Goal: Information Seeking & Learning: Learn about a topic

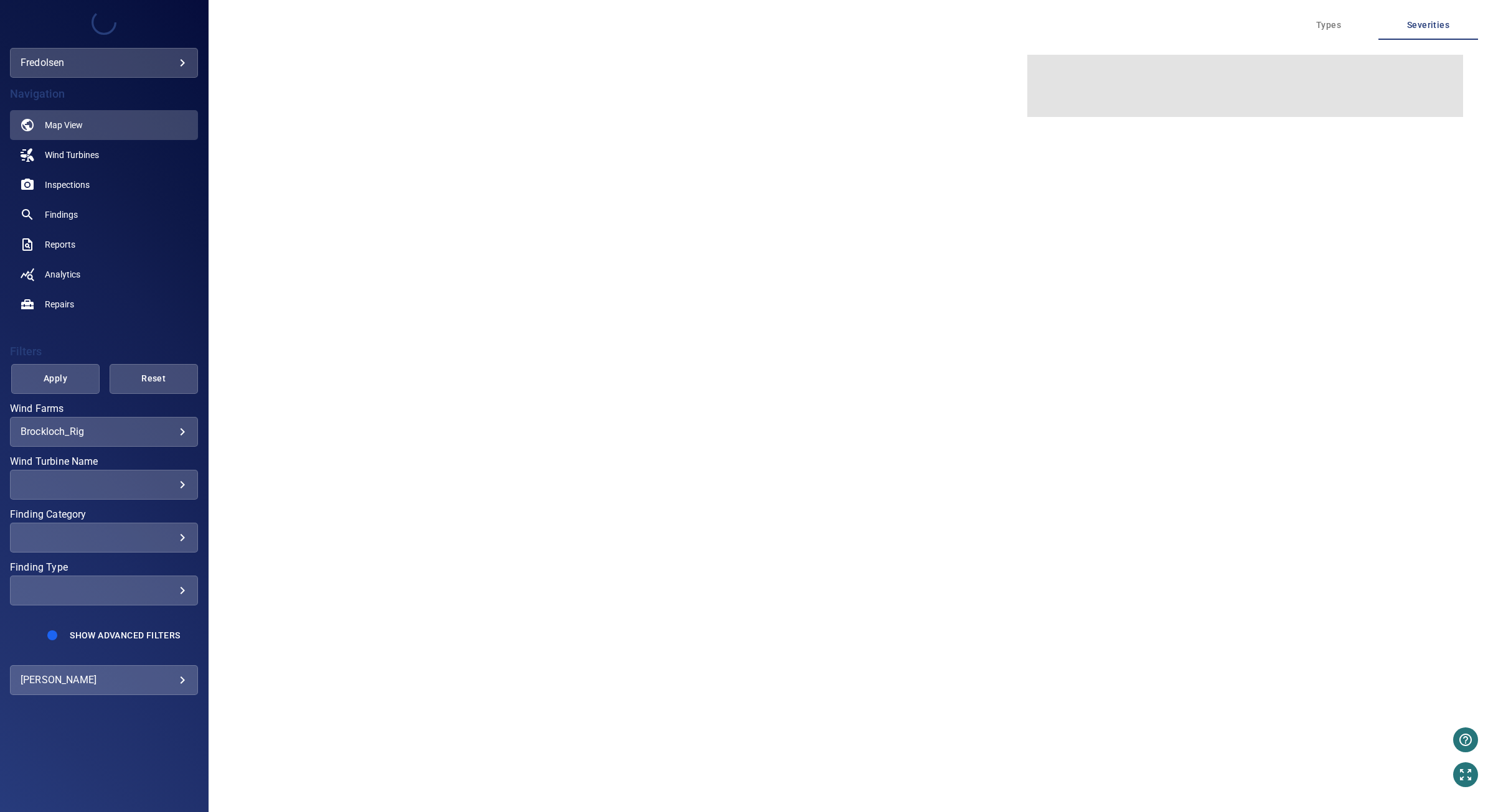
click at [175, 428] on body "**********" at bounding box center [744, 406] width 1488 height 812
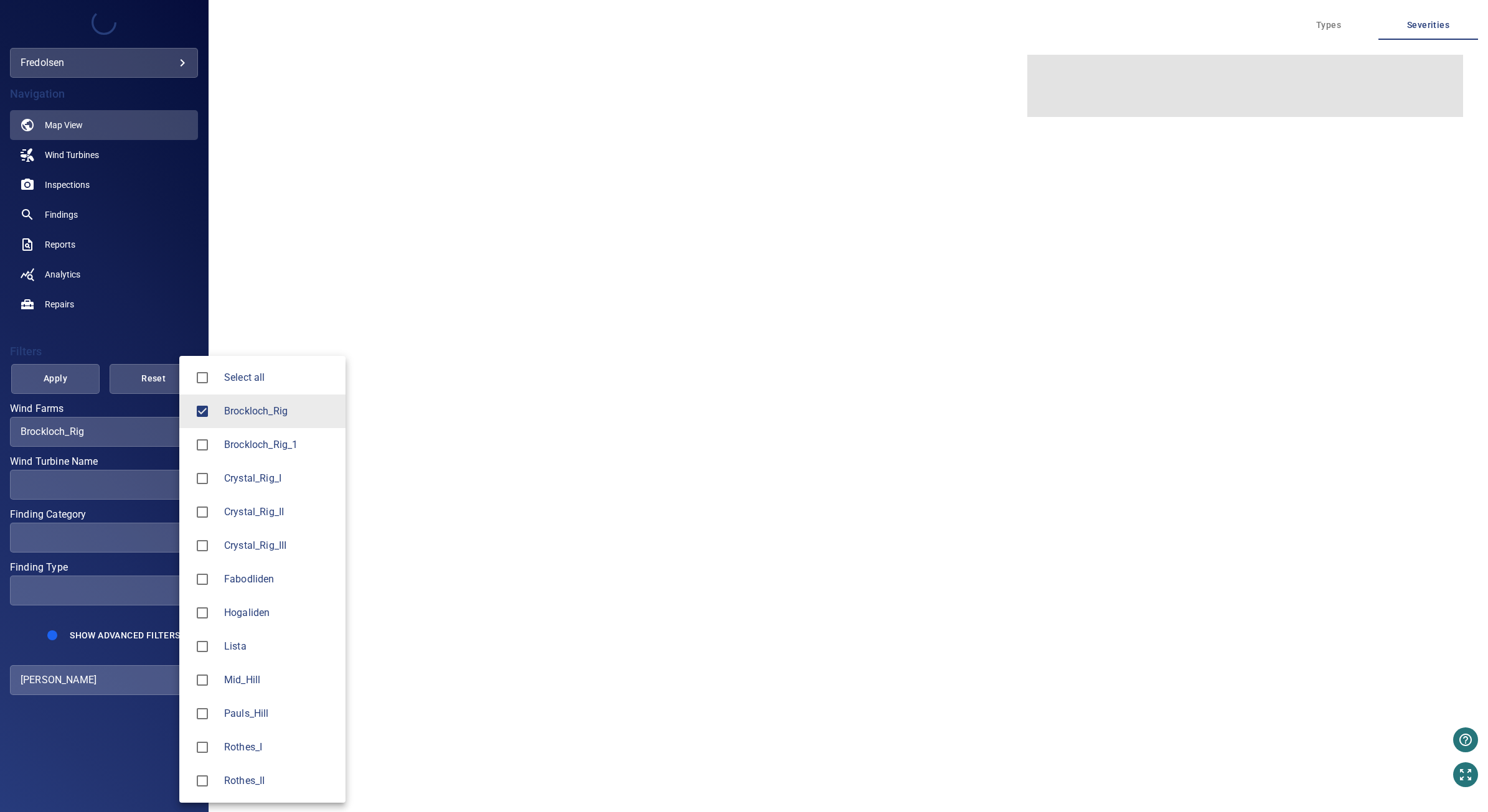
click at [228, 406] on span "Brockloch_Rig" at bounding box center [280, 411] width 112 height 15
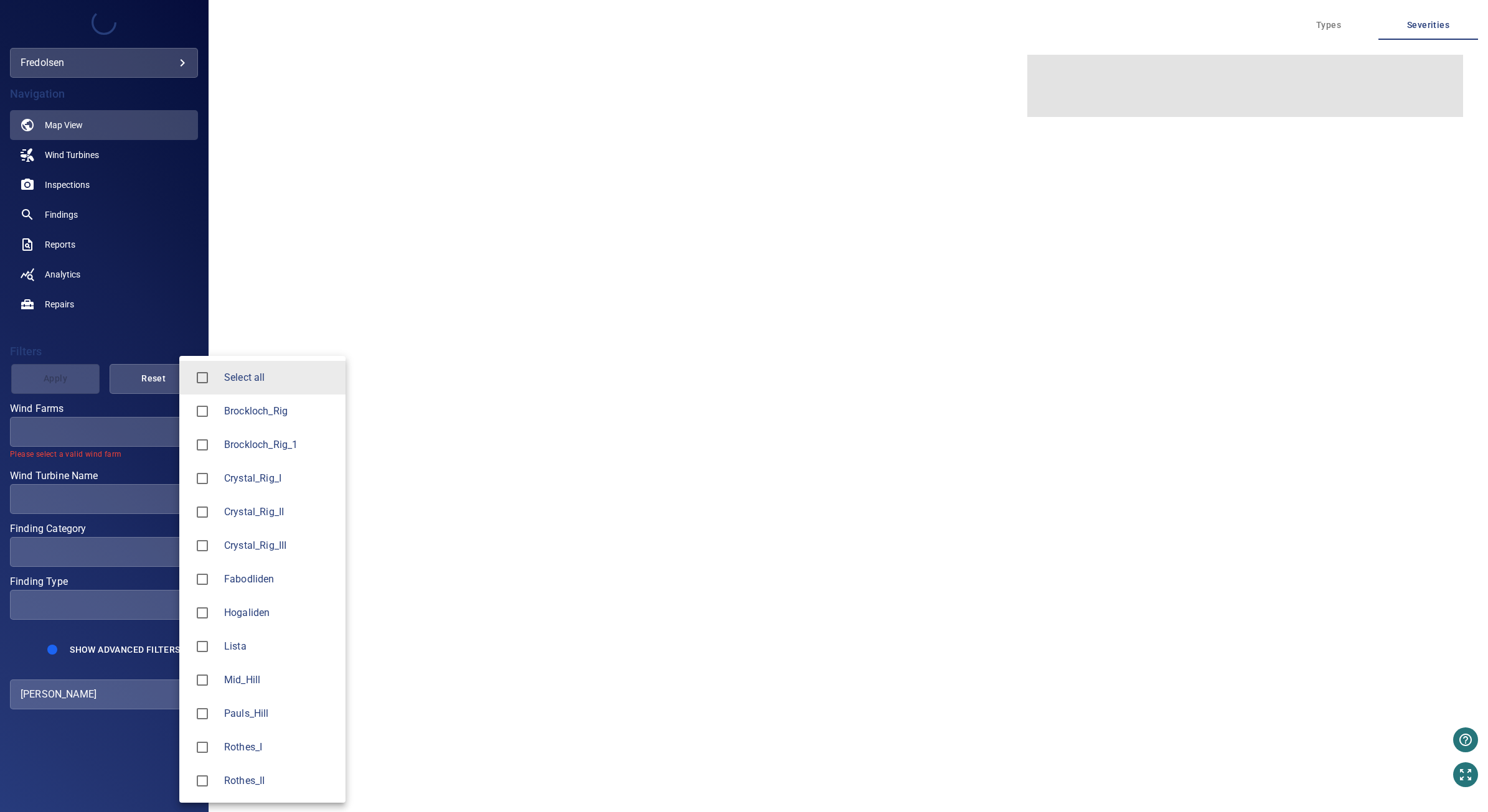
click at [279, 636] on li "Lista" at bounding box center [262, 647] width 166 height 34
type input "*****"
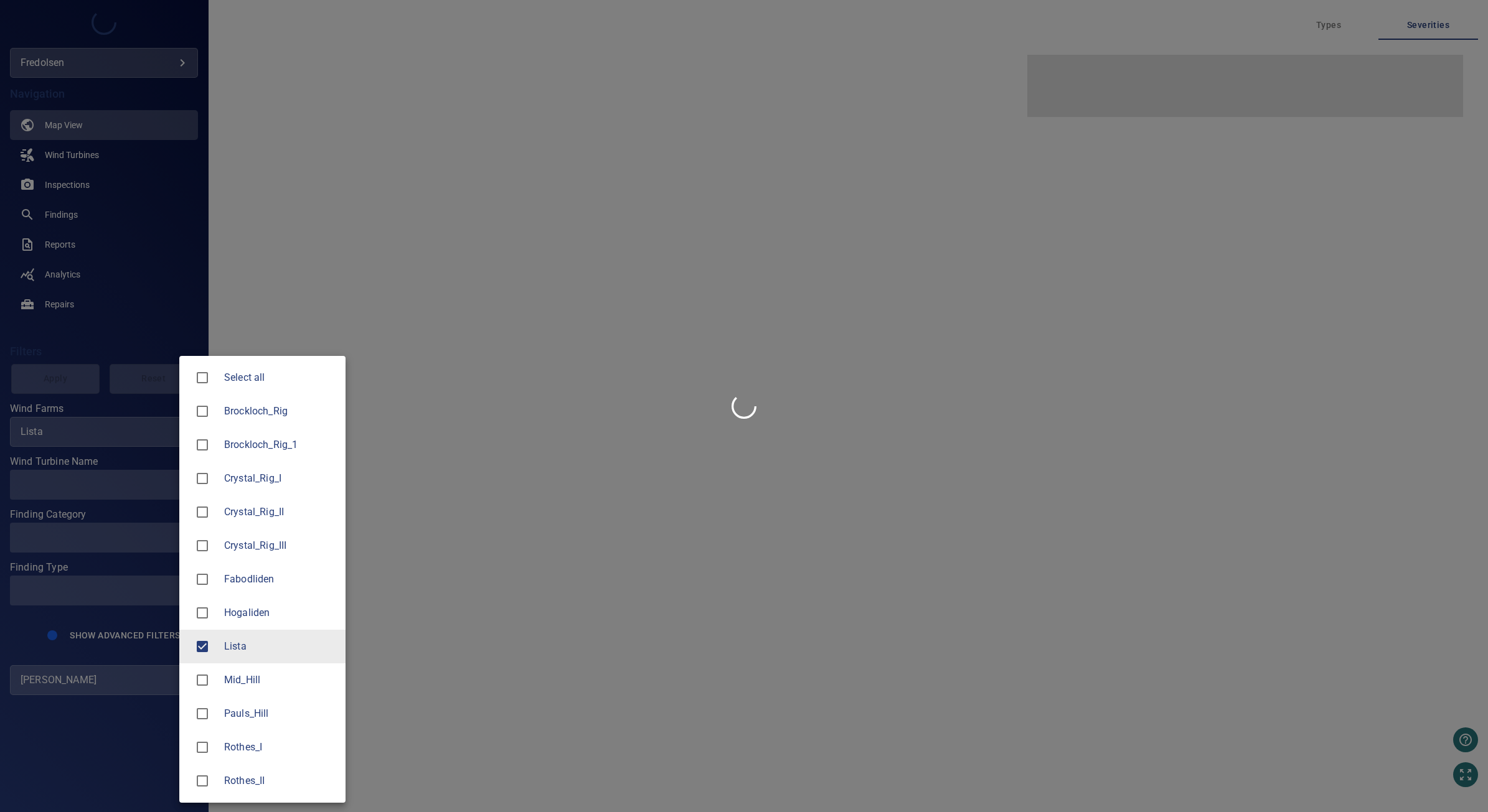
click at [126, 498] on div at bounding box center [744, 406] width 1488 height 812
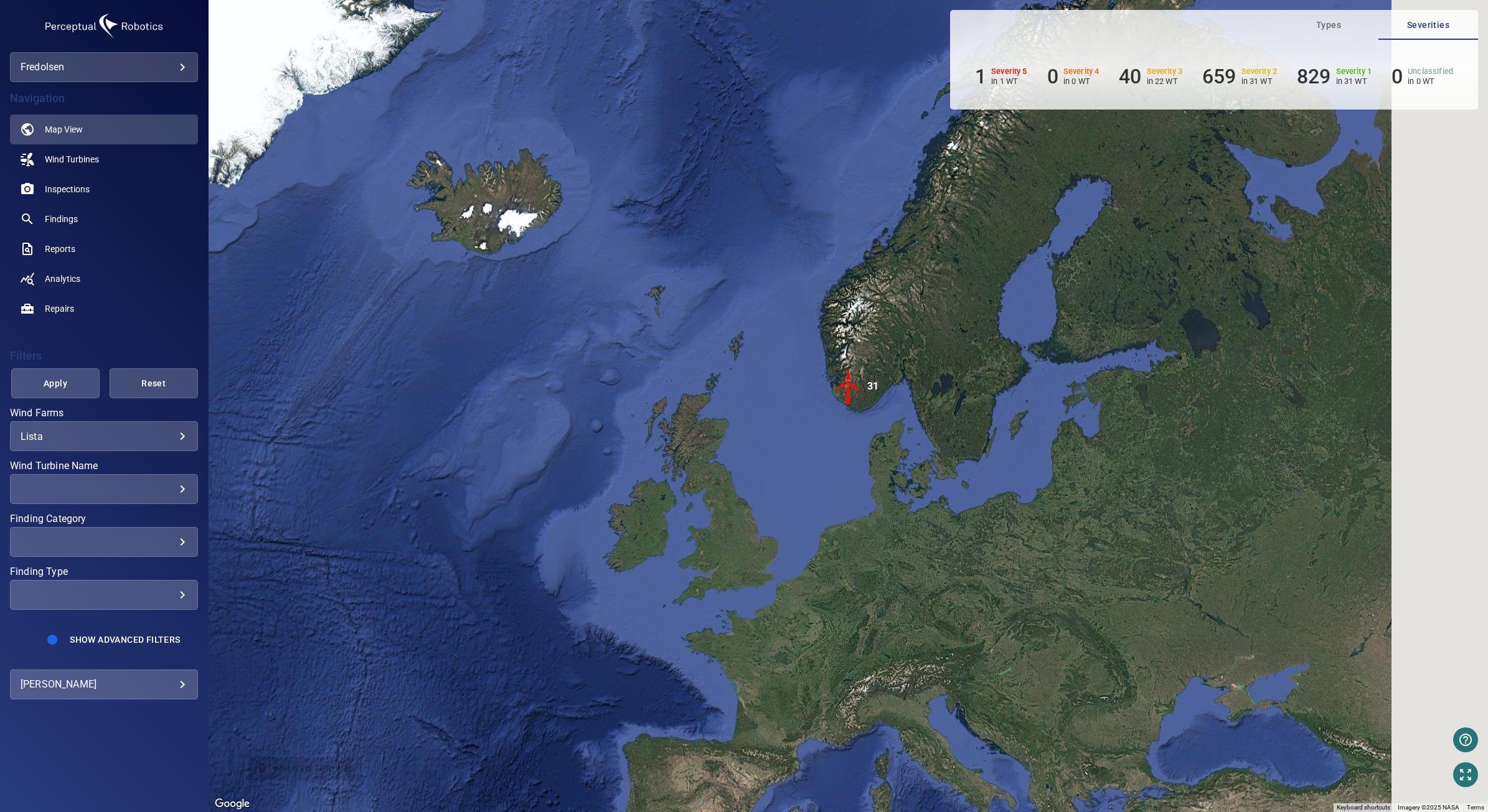
click at [155, 484] on div at bounding box center [744, 406] width 1488 height 812
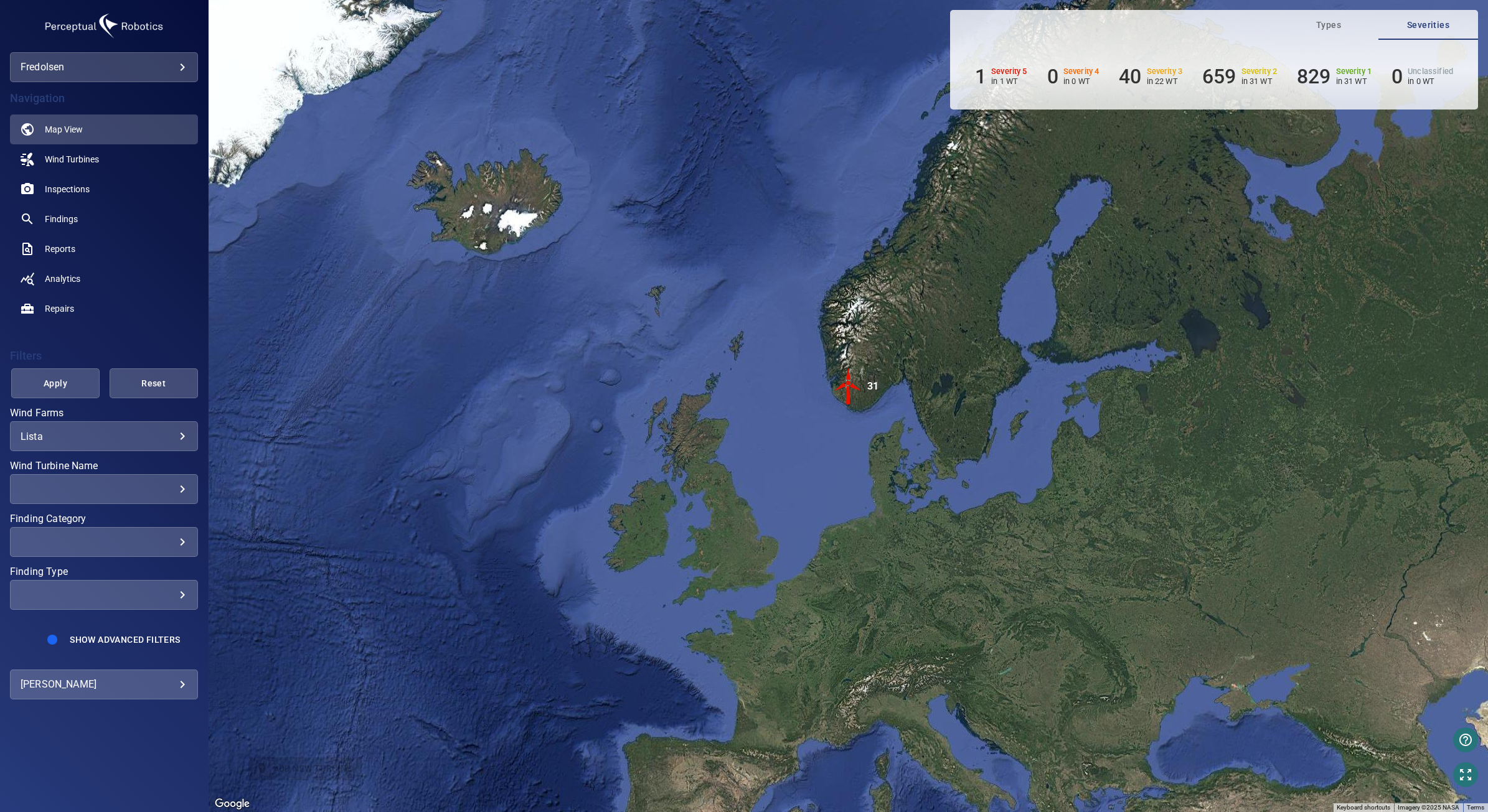
click at [163, 489] on div "​" at bounding box center [104, 489] width 167 height 12
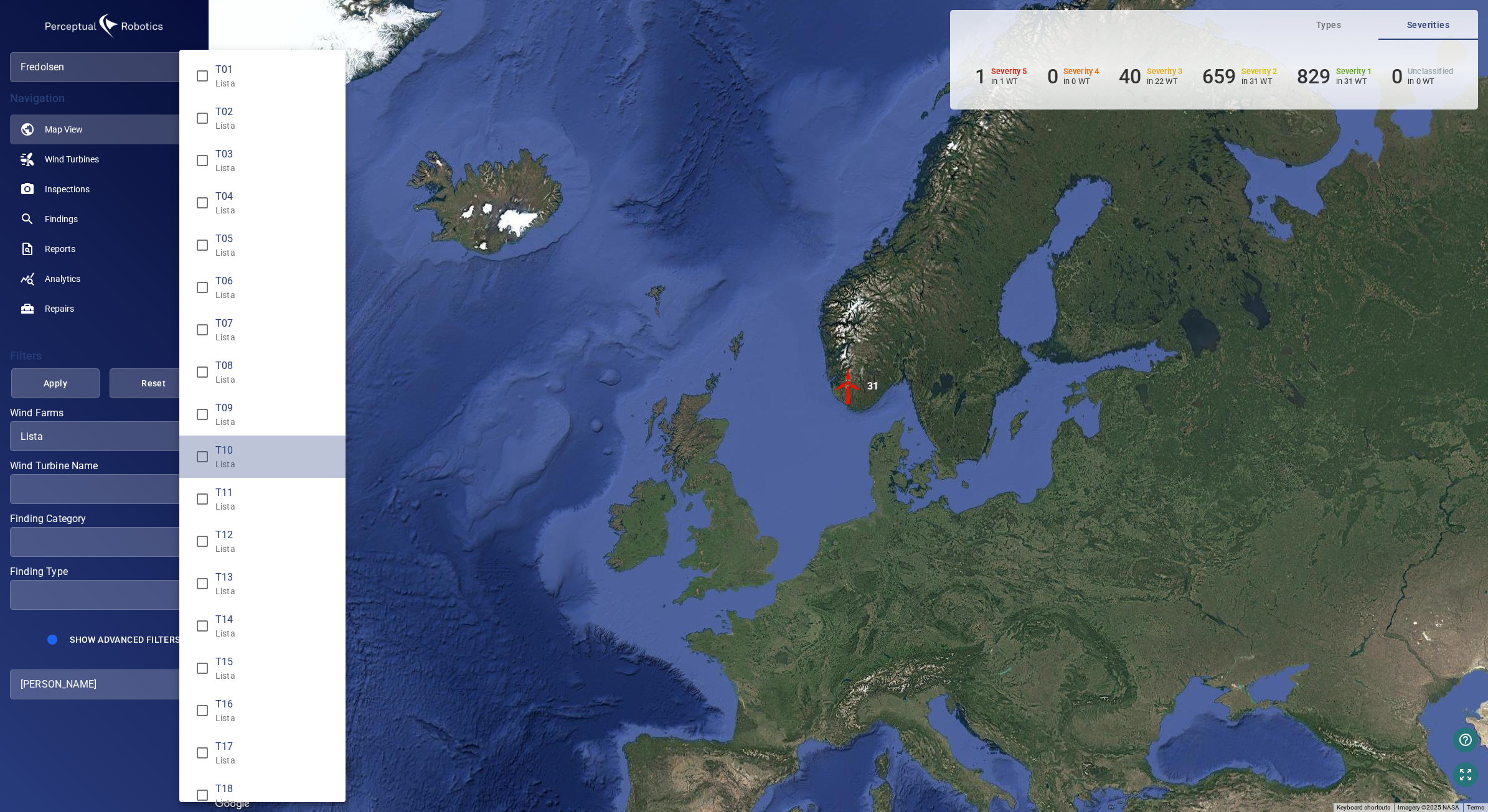
click at [272, 459] on p "Lista" at bounding box center [275, 463] width 121 height 12
type input "**********"
click at [110, 214] on div "Wind Turbine Name" at bounding box center [744, 406] width 1488 height 812
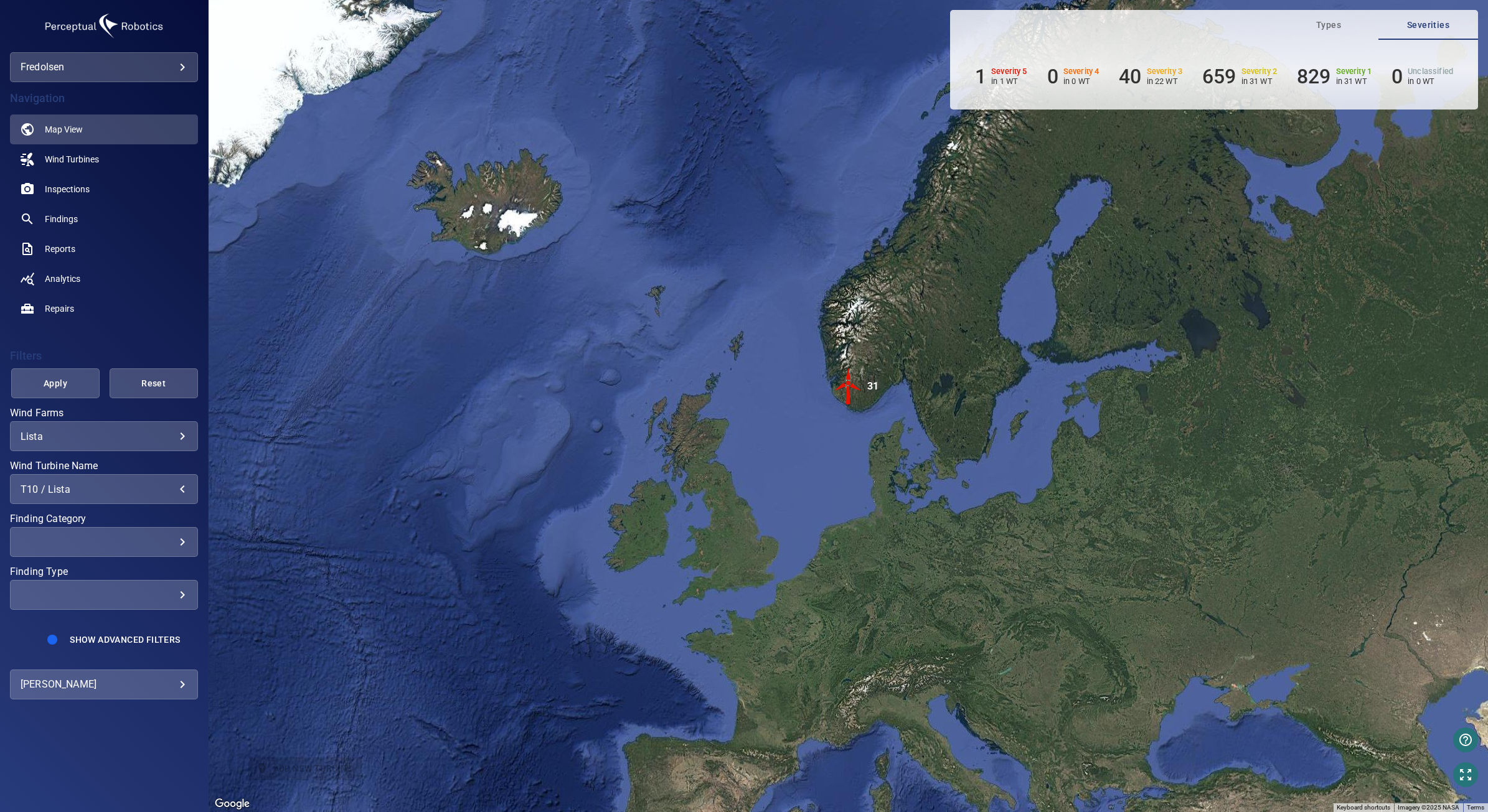
click at [70, 378] on span "Apply" at bounding box center [55, 383] width 57 height 15
click at [81, 212] on link "Findings" at bounding box center [104, 218] width 188 height 30
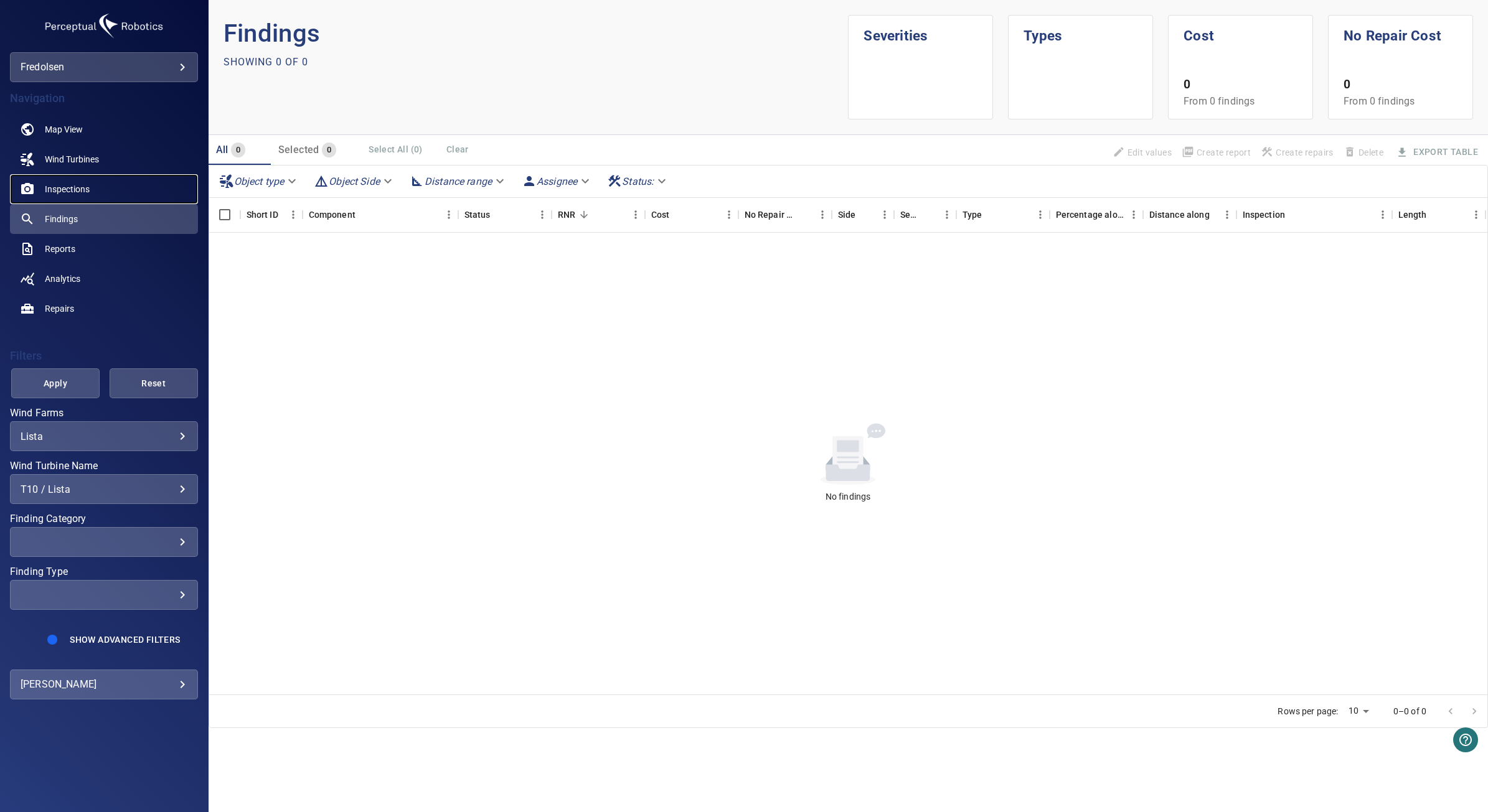
click at [74, 180] on link "Inspections" at bounding box center [104, 188] width 188 height 30
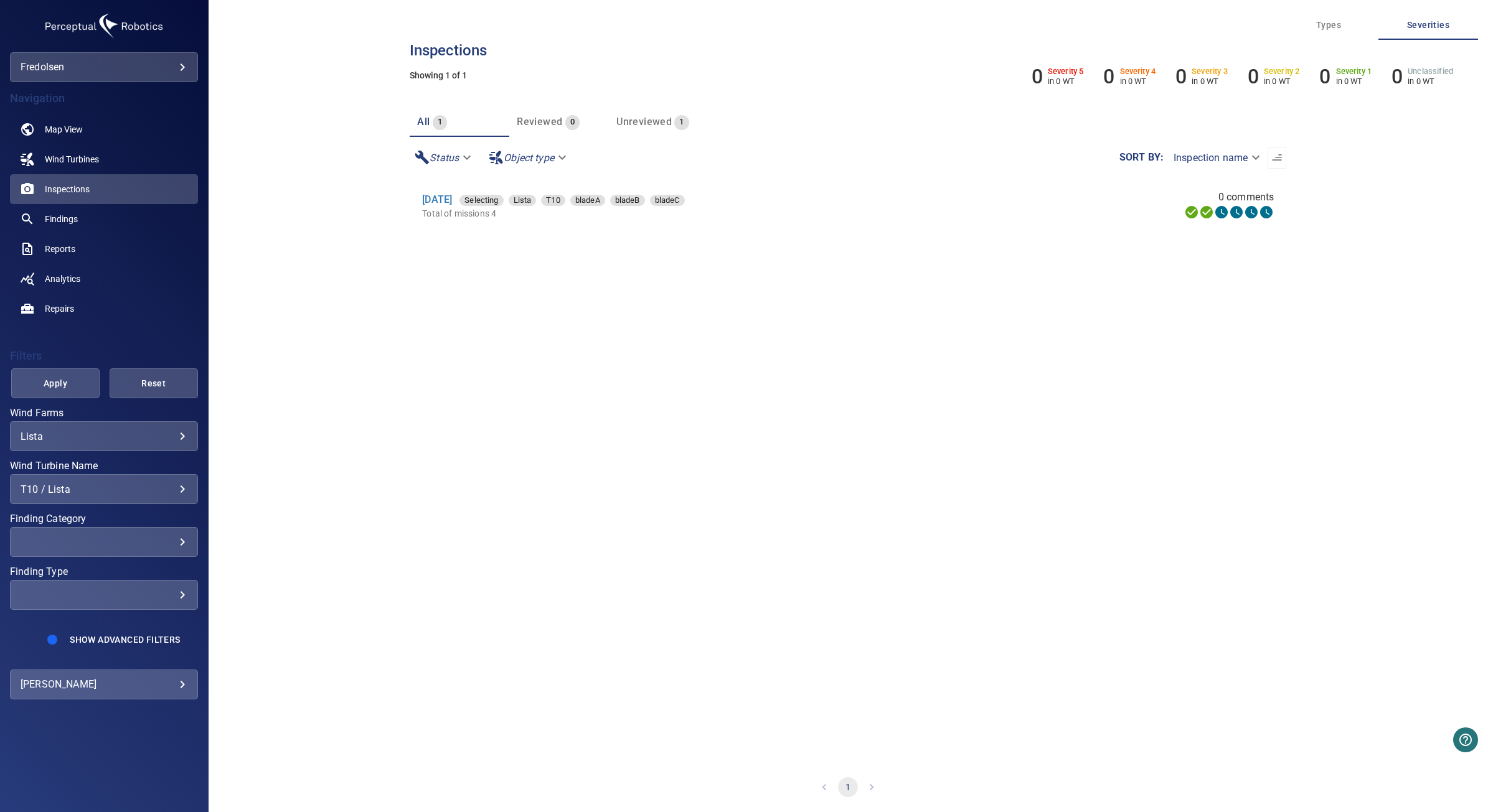
click at [631, 121] on span "Unreviewed" at bounding box center [644, 121] width 55 height 12
click at [452, 196] on link "[DATE]" at bounding box center [437, 199] width 30 height 12
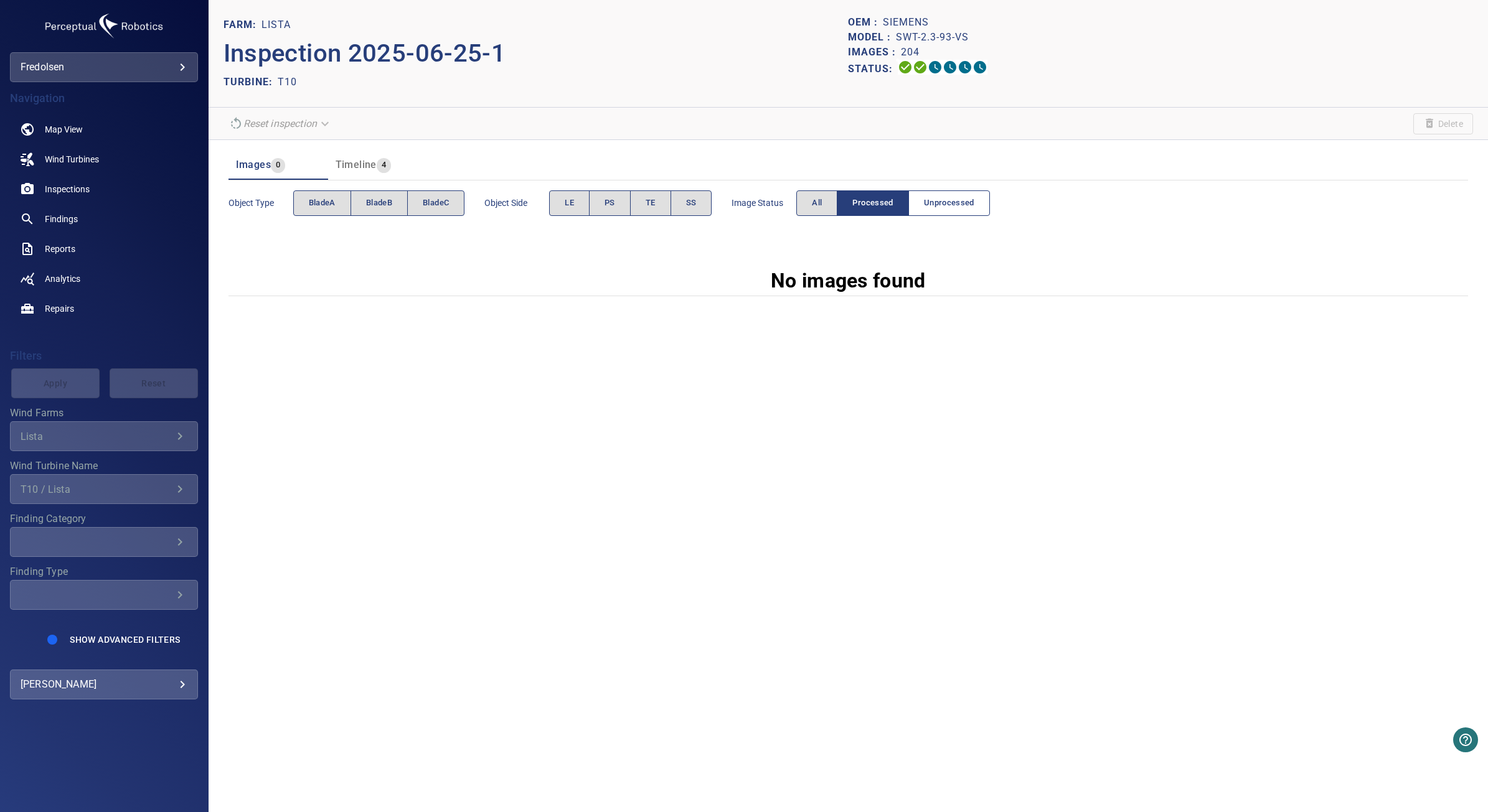
click at [958, 205] on span "Unprocessed" at bounding box center [949, 203] width 50 height 15
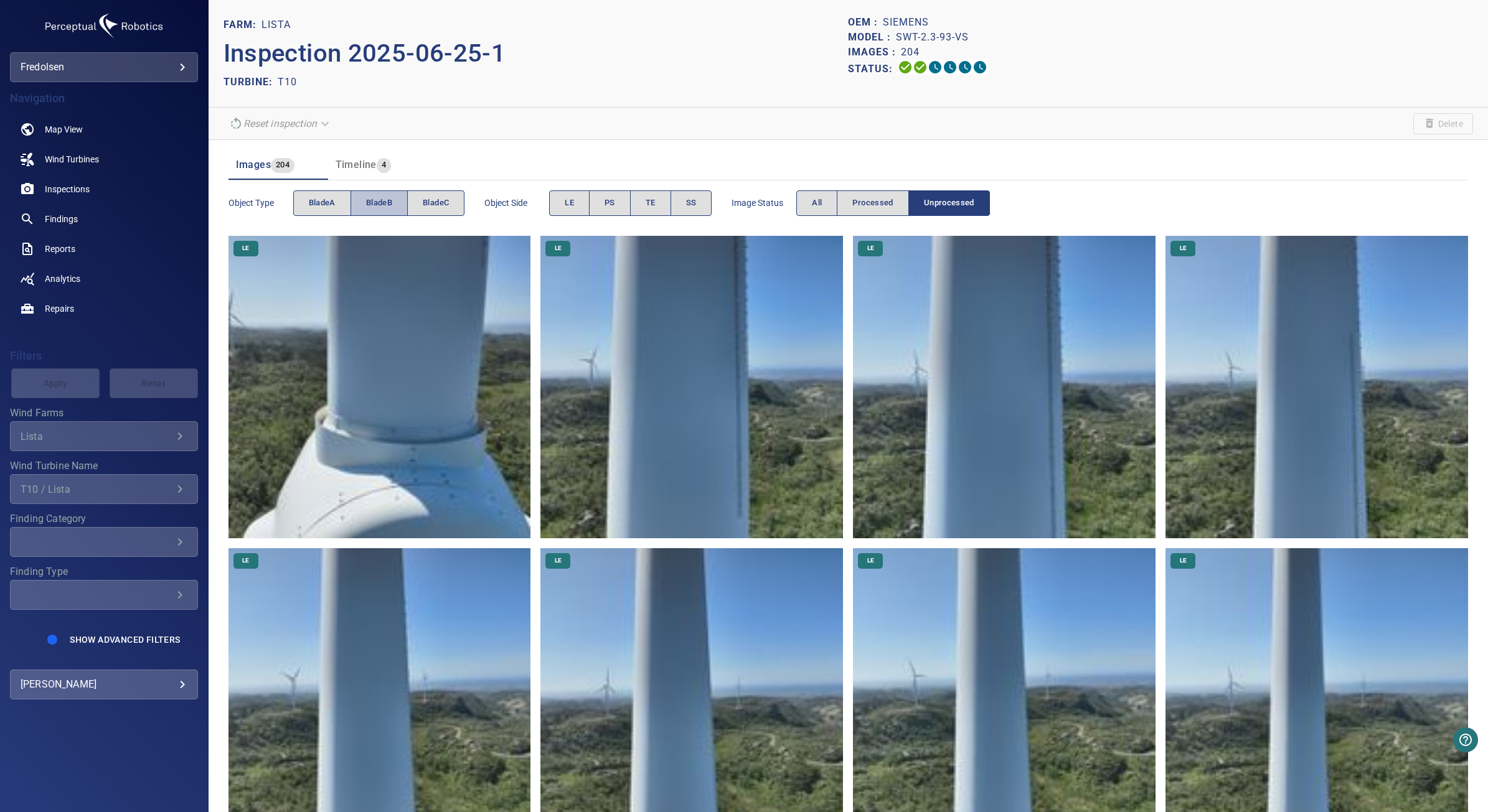
click at [381, 197] on span "bladeB" at bounding box center [379, 203] width 26 height 15
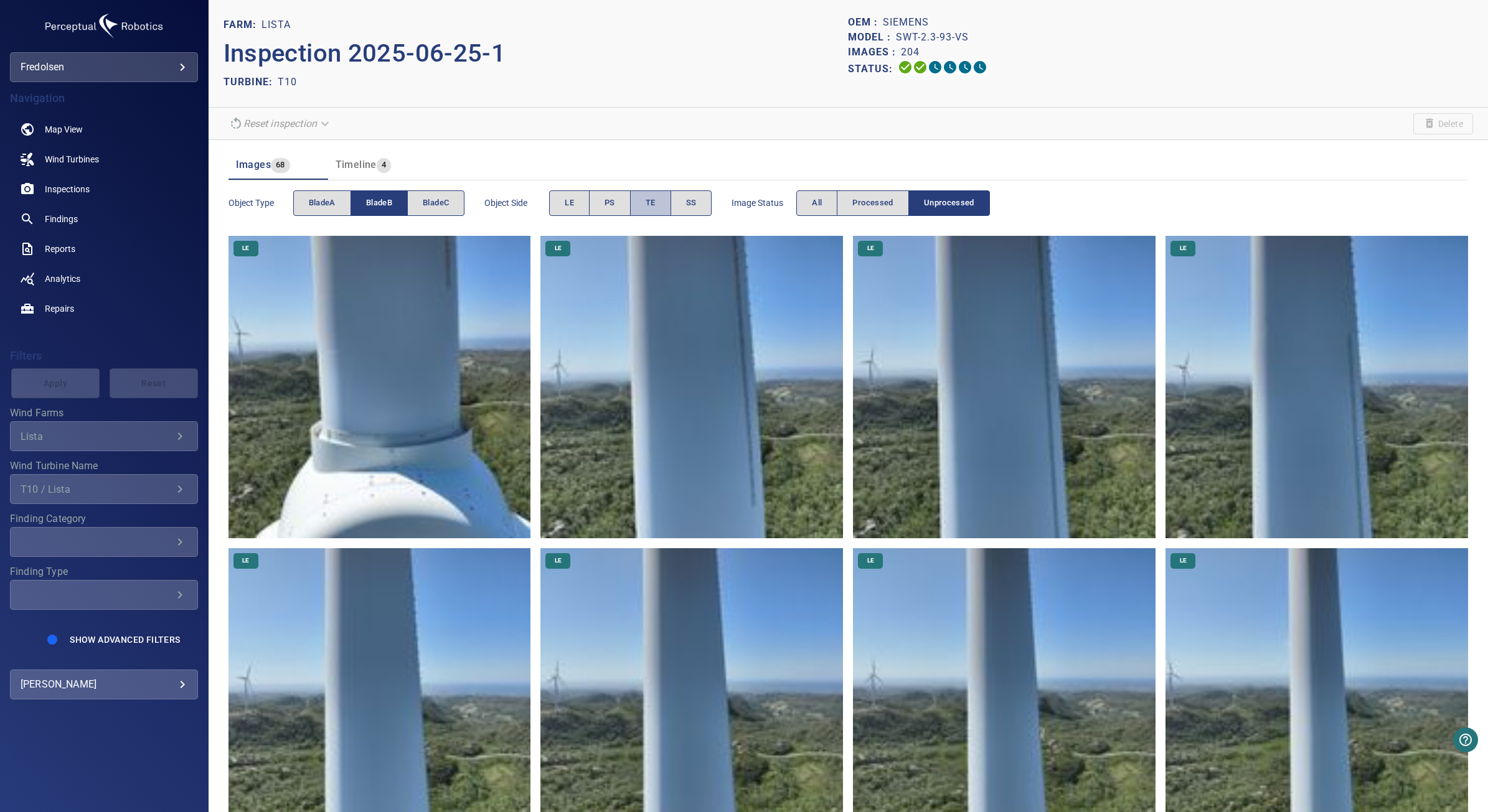
click at [652, 209] on span "TE" at bounding box center [651, 203] width 10 height 15
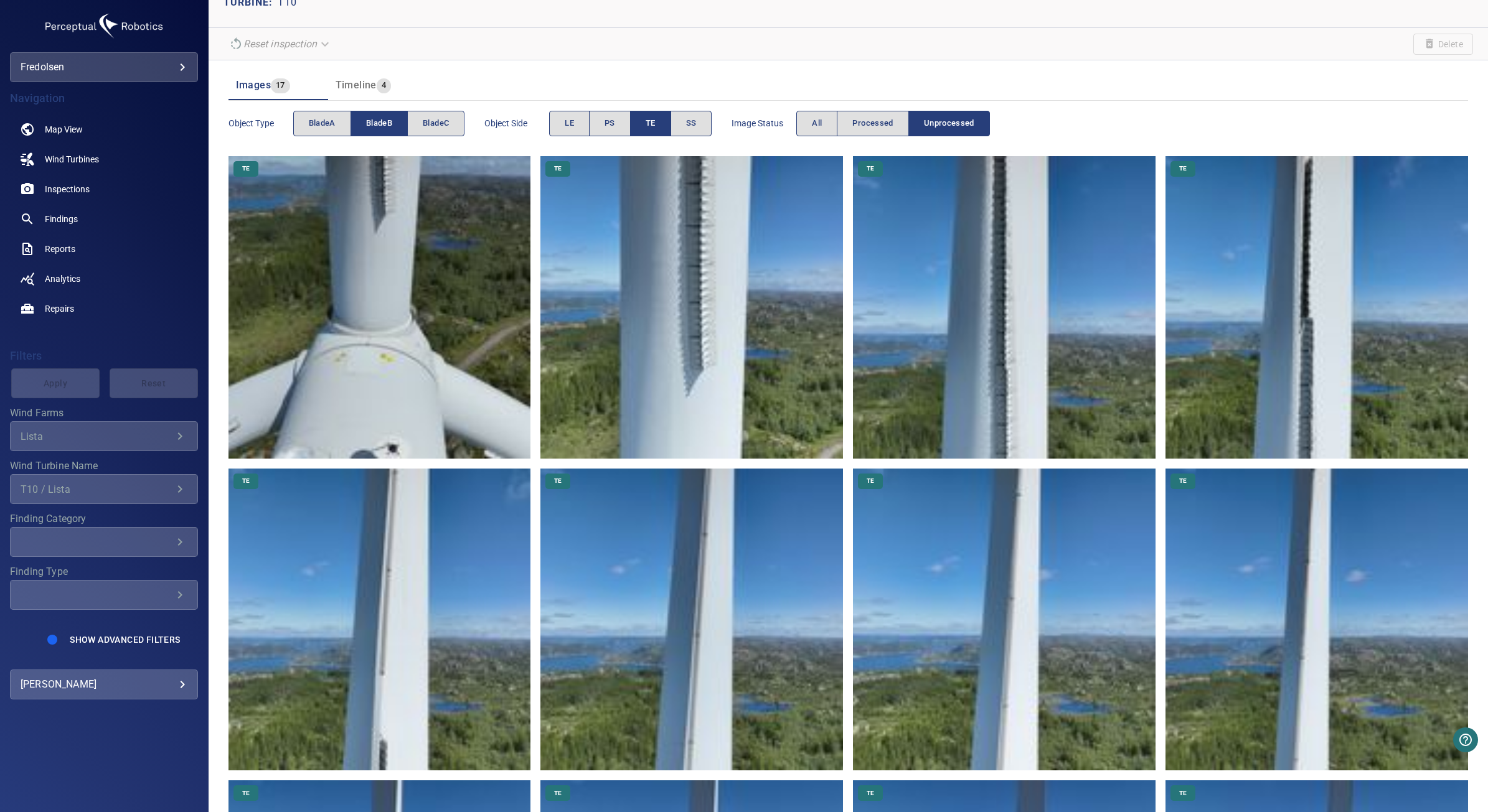
scroll to position [155, 0]
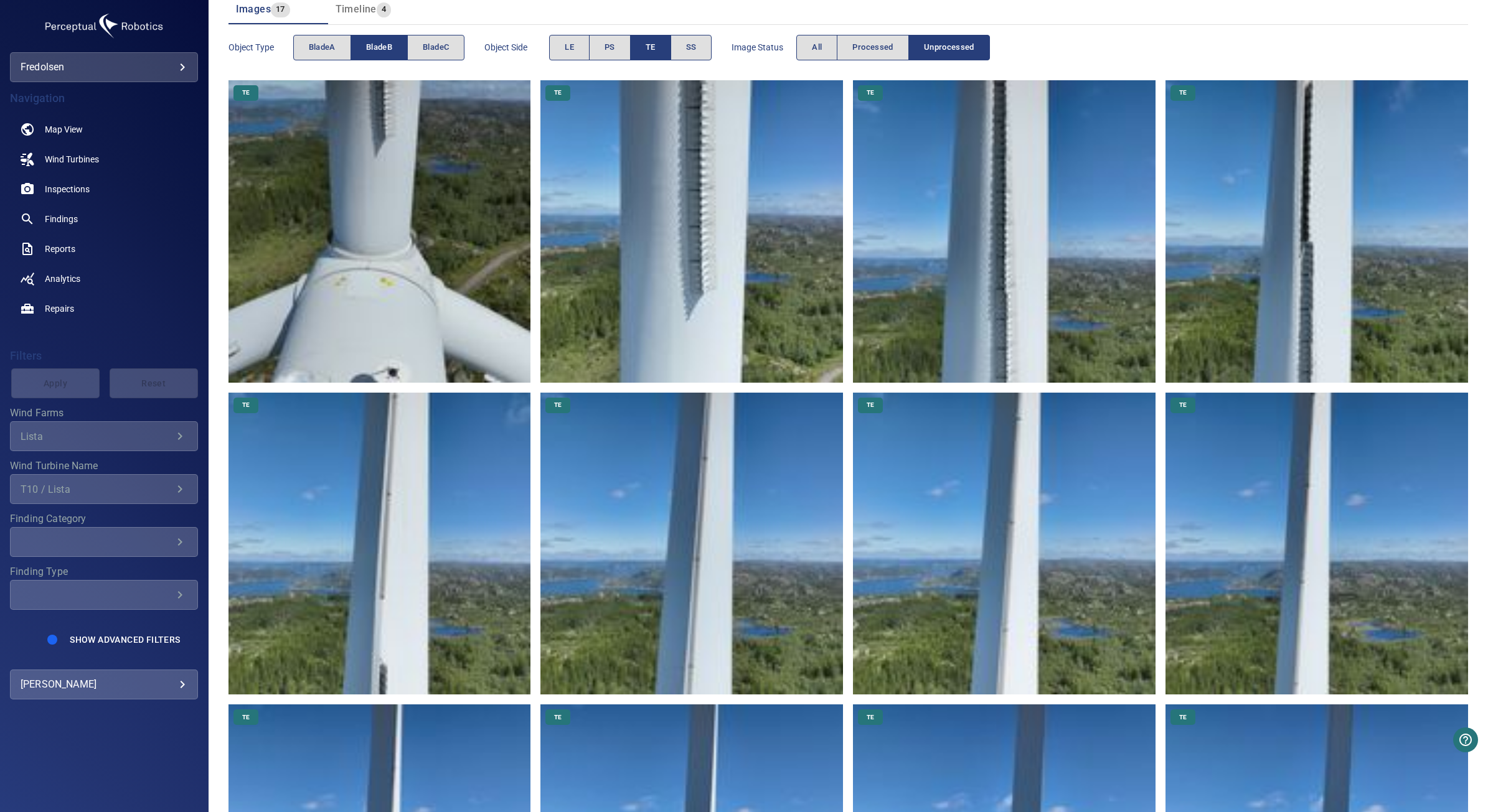
click at [403, 621] on img at bounding box center [379, 544] width 303 height 302
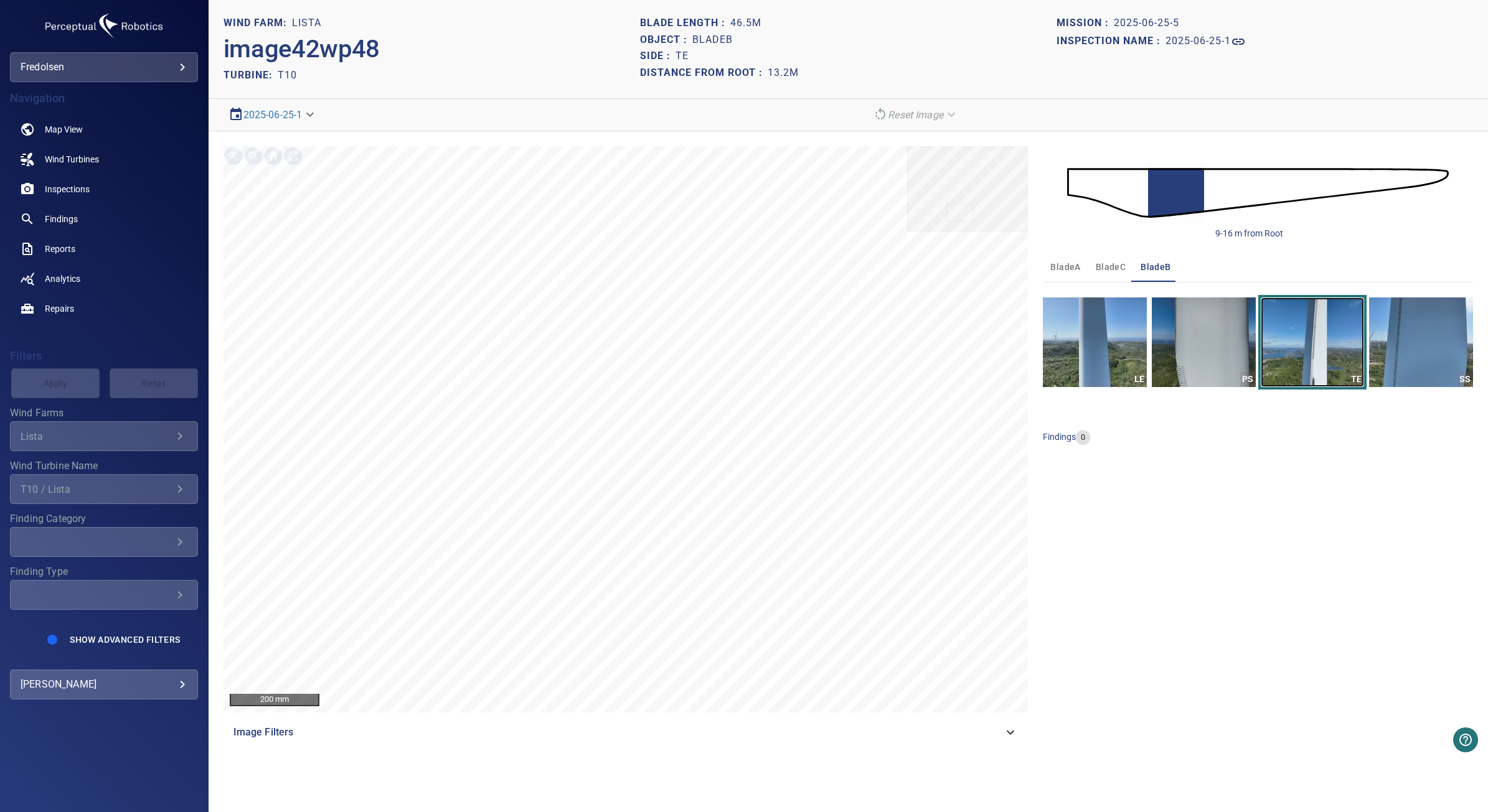
click at [1274, 346] on img "button" at bounding box center [1312, 342] width 104 height 90
click at [1409, 357] on img "button" at bounding box center [1421, 342] width 104 height 90
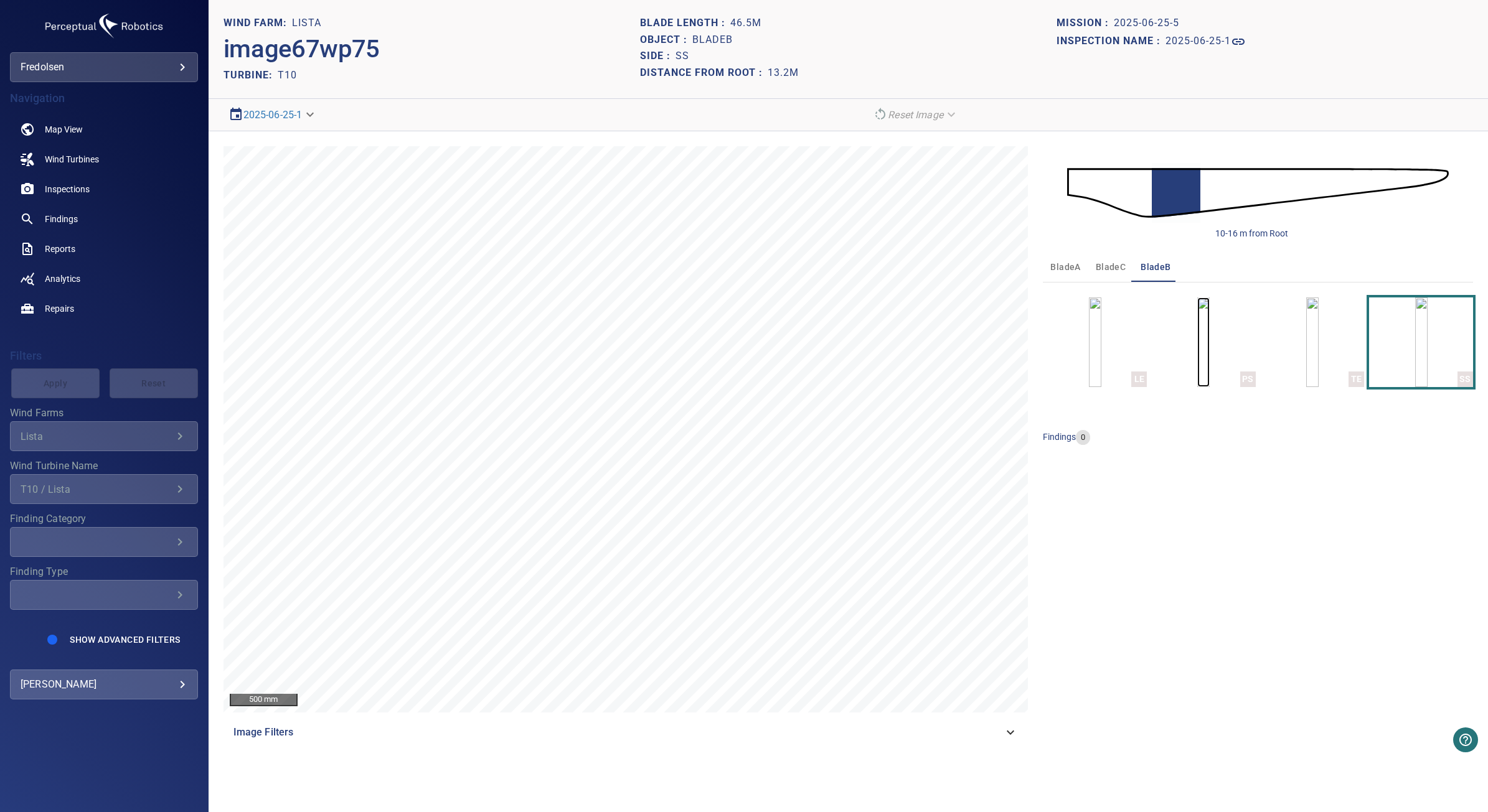
click at [1210, 339] on img "button" at bounding box center [1203, 342] width 12 height 90
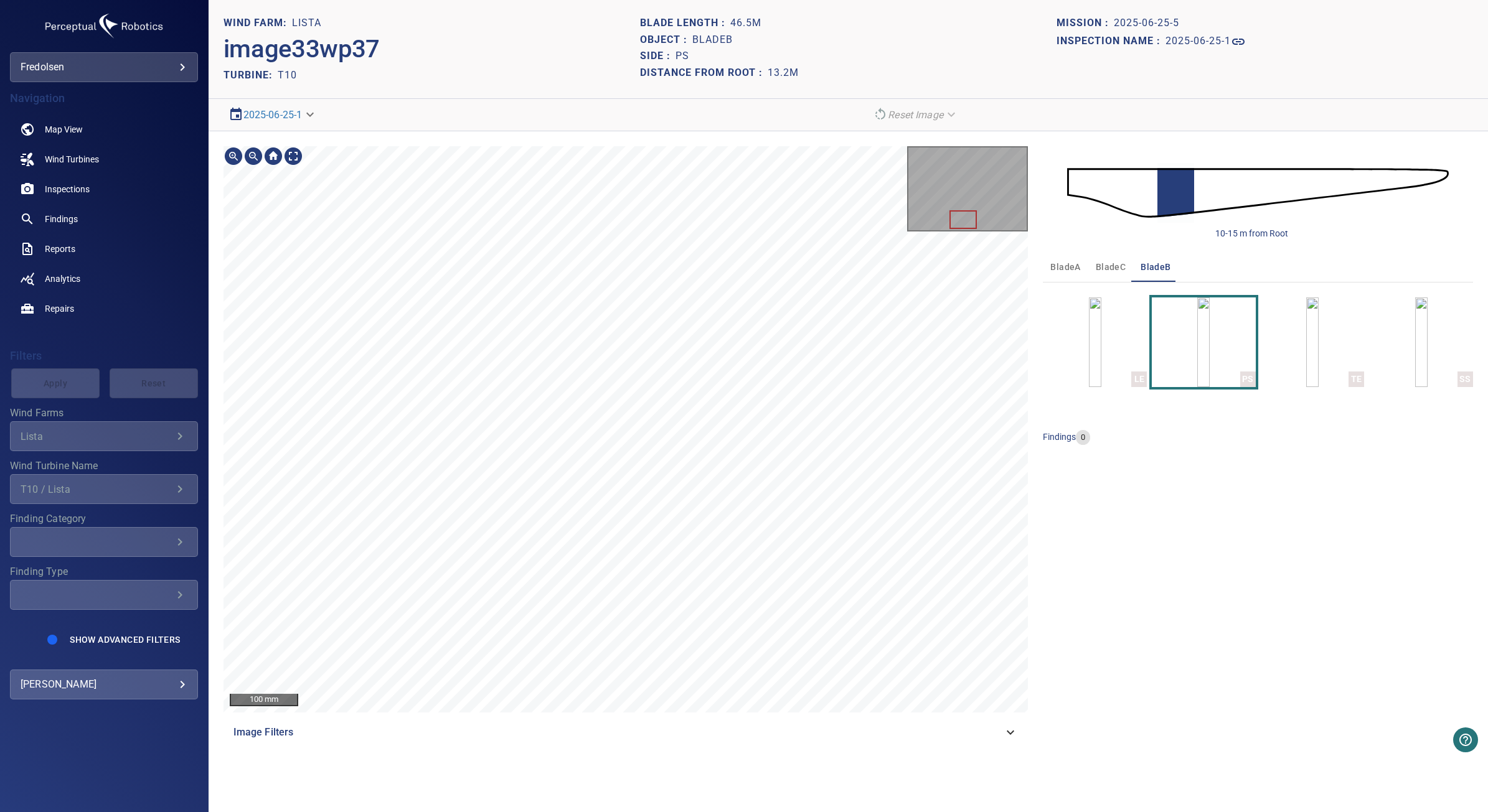
click at [447, 119] on section "**********" at bounding box center [848, 406] width 1279 height 812
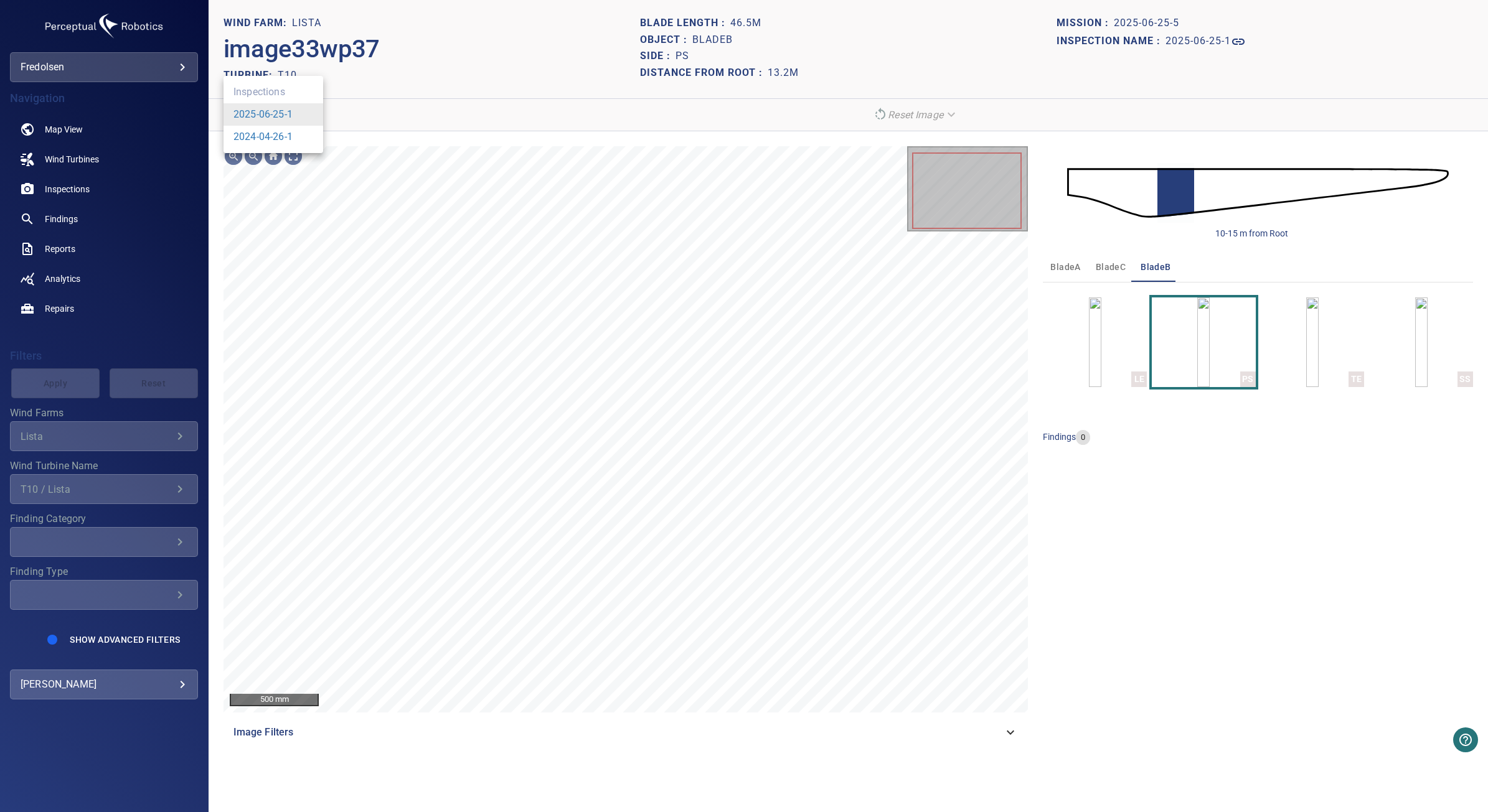
click at [310, 118] on body "**********" at bounding box center [744, 406] width 1488 height 812
click at [293, 134] on link "2024-04-26-1" at bounding box center [263, 137] width 59 height 15
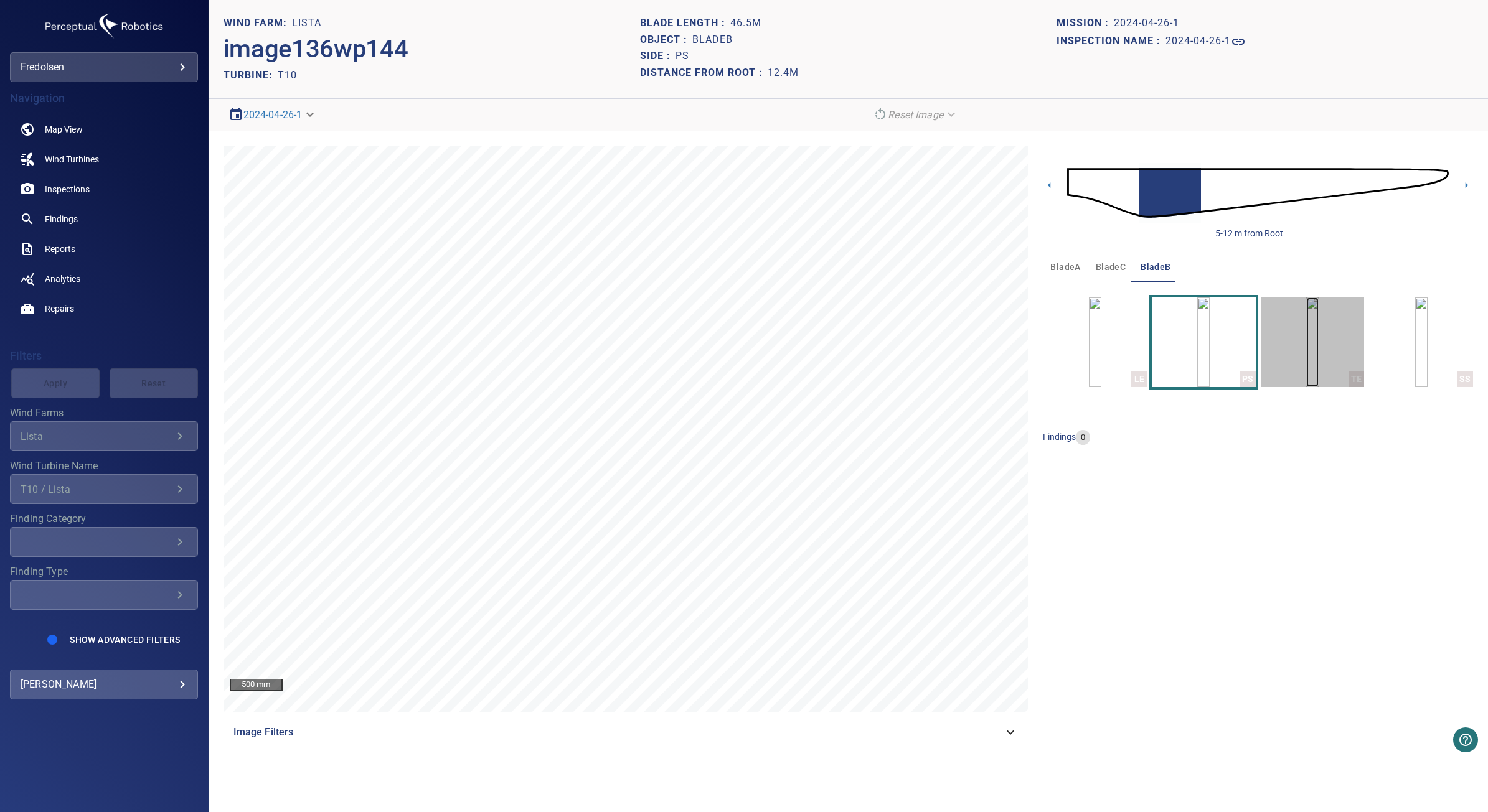
click at [1309, 336] on img "button" at bounding box center [1312, 342] width 12 height 90
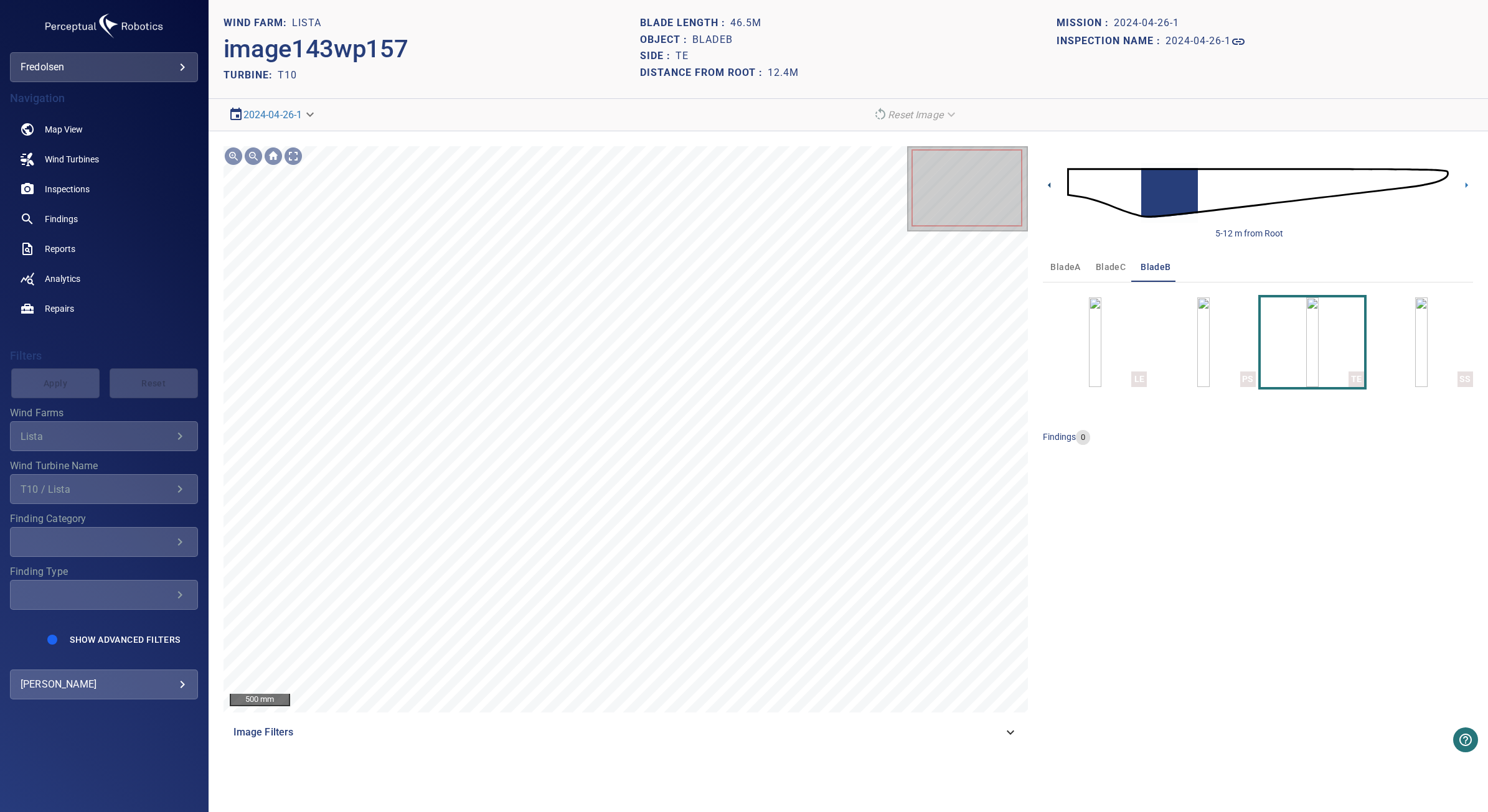
click at [1045, 184] on icon at bounding box center [1049, 185] width 13 height 13
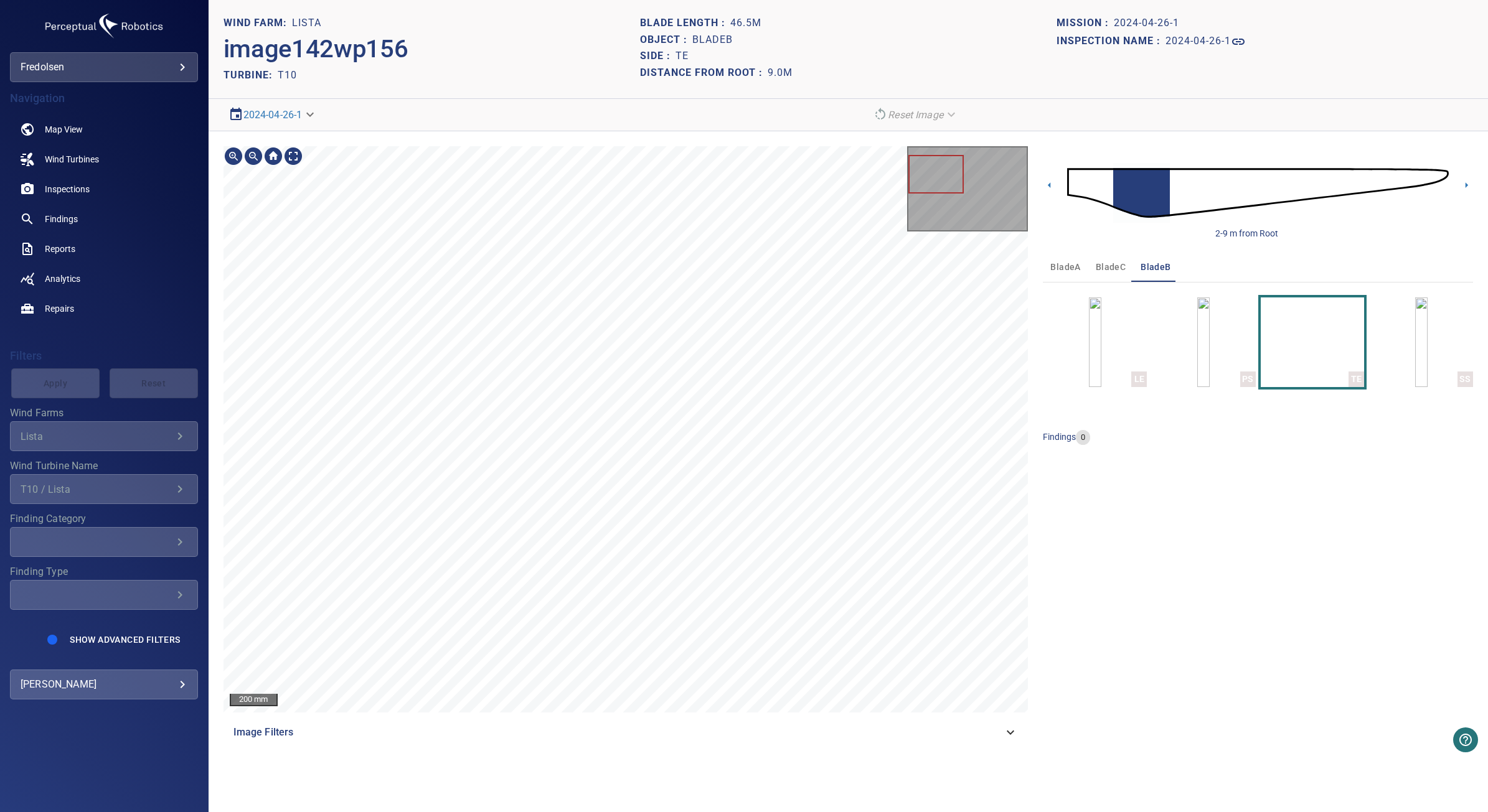
click at [1487, 791] on html "**********" at bounding box center [744, 406] width 1488 height 812
click at [1427, 377] on img "button" at bounding box center [1421, 342] width 12 height 90
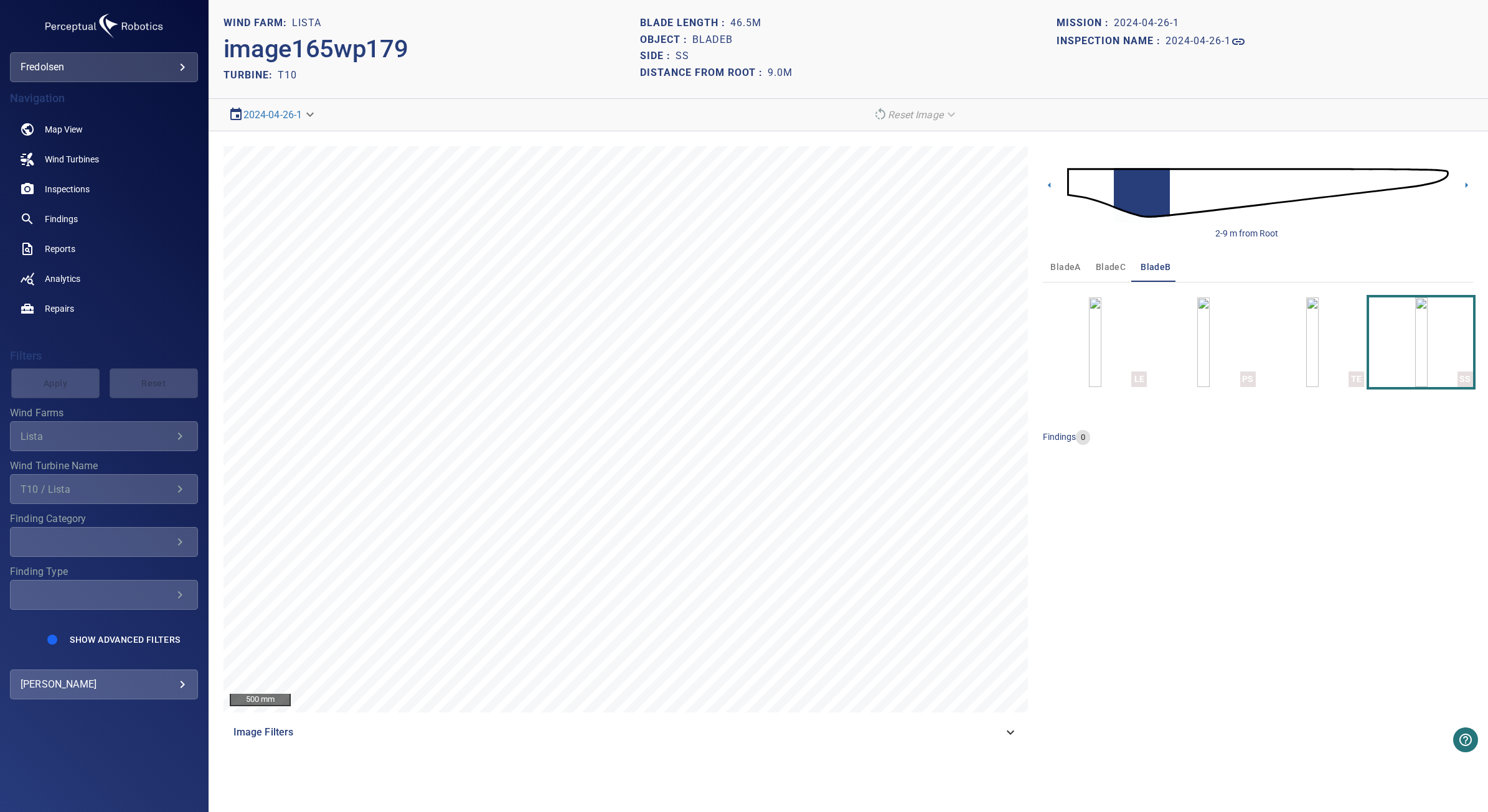
click at [1041, 349] on div "500 mm Image Filters 2-9 m from Root bladeA bladeC bladeB LE PS TE SS findings 0" at bounding box center [848, 446] width 1279 height 631
click at [1089, 345] on img "button" at bounding box center [1095, 342] width 12 height 90
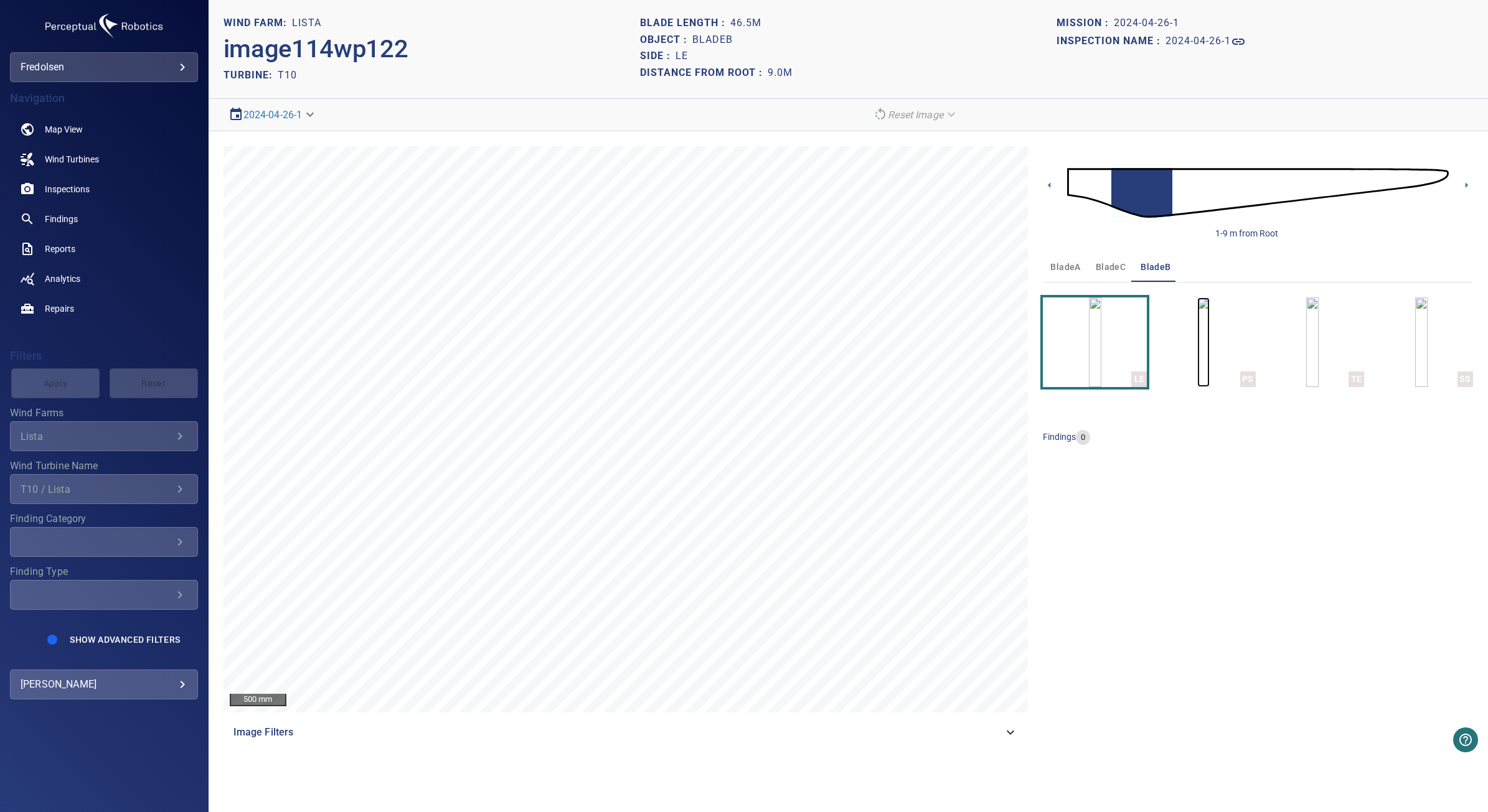
click at [1210, 342] on img "button" at bounding box center [1203, 342] width 12 height 90
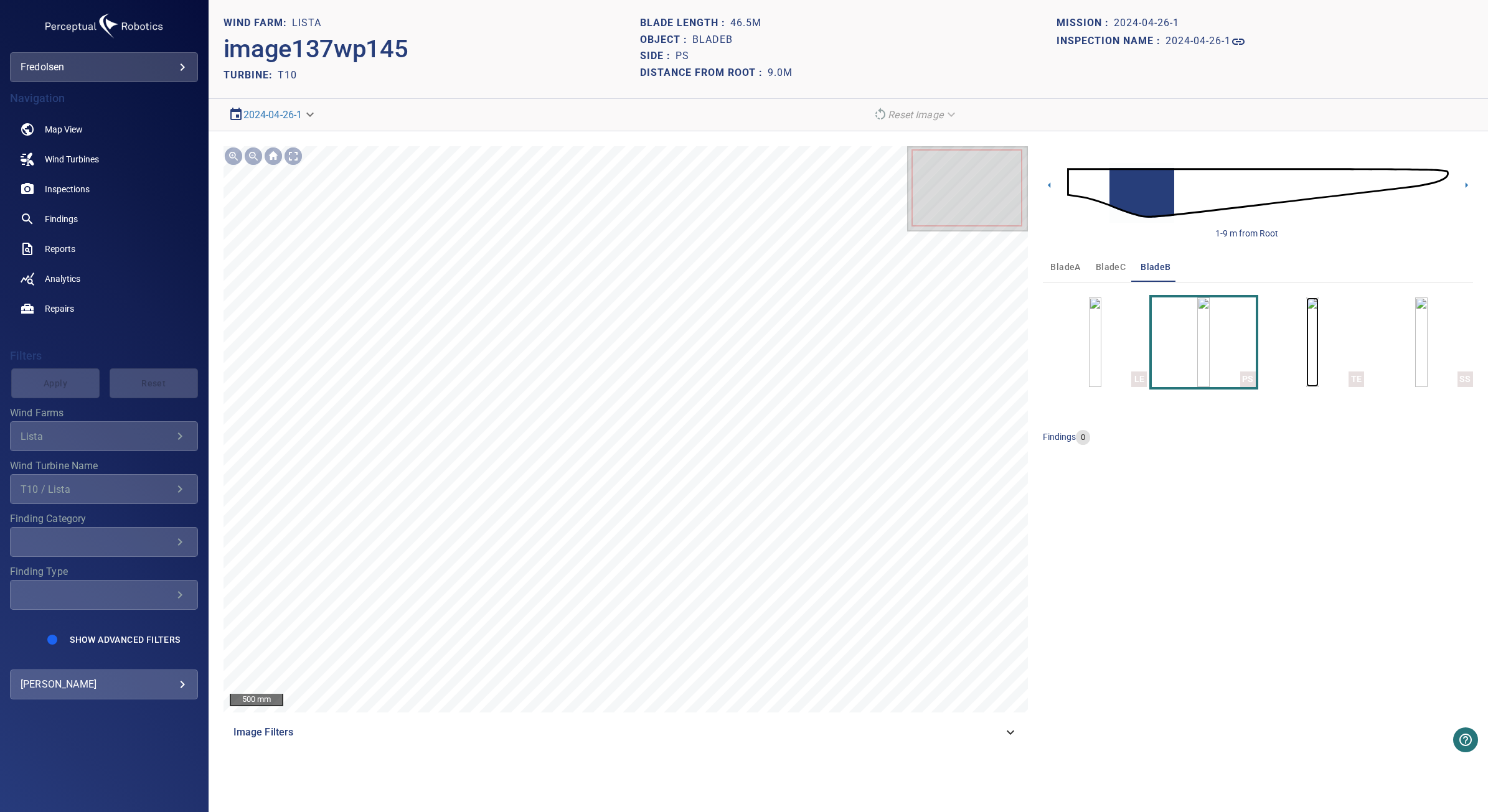
click at [1308, 345] on img "button" at bounding box center [1312, 342] width 12 height 90
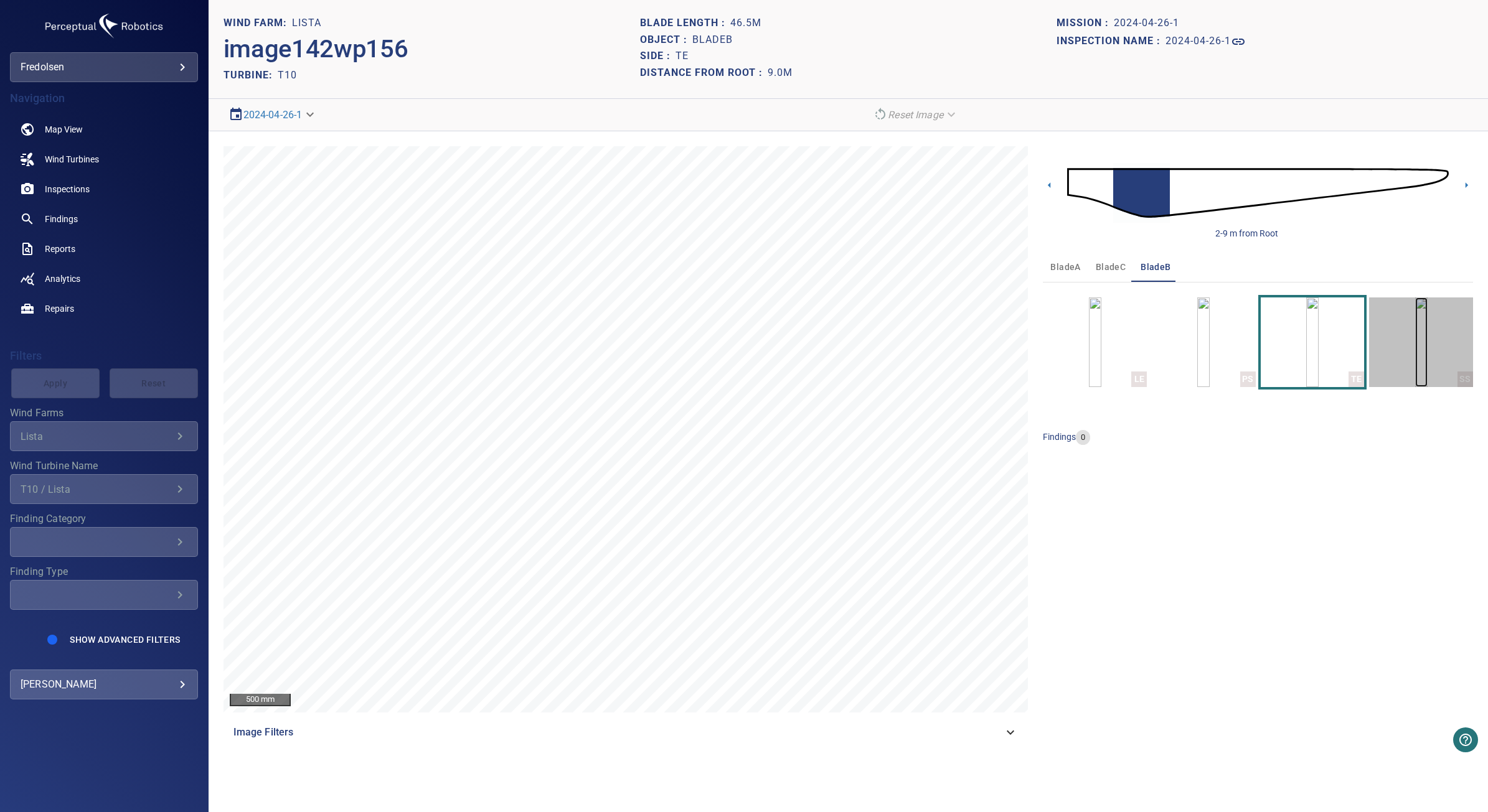
click at [1415, 346] on img "button" at bounding box center [1421, 342] width 12 height 90
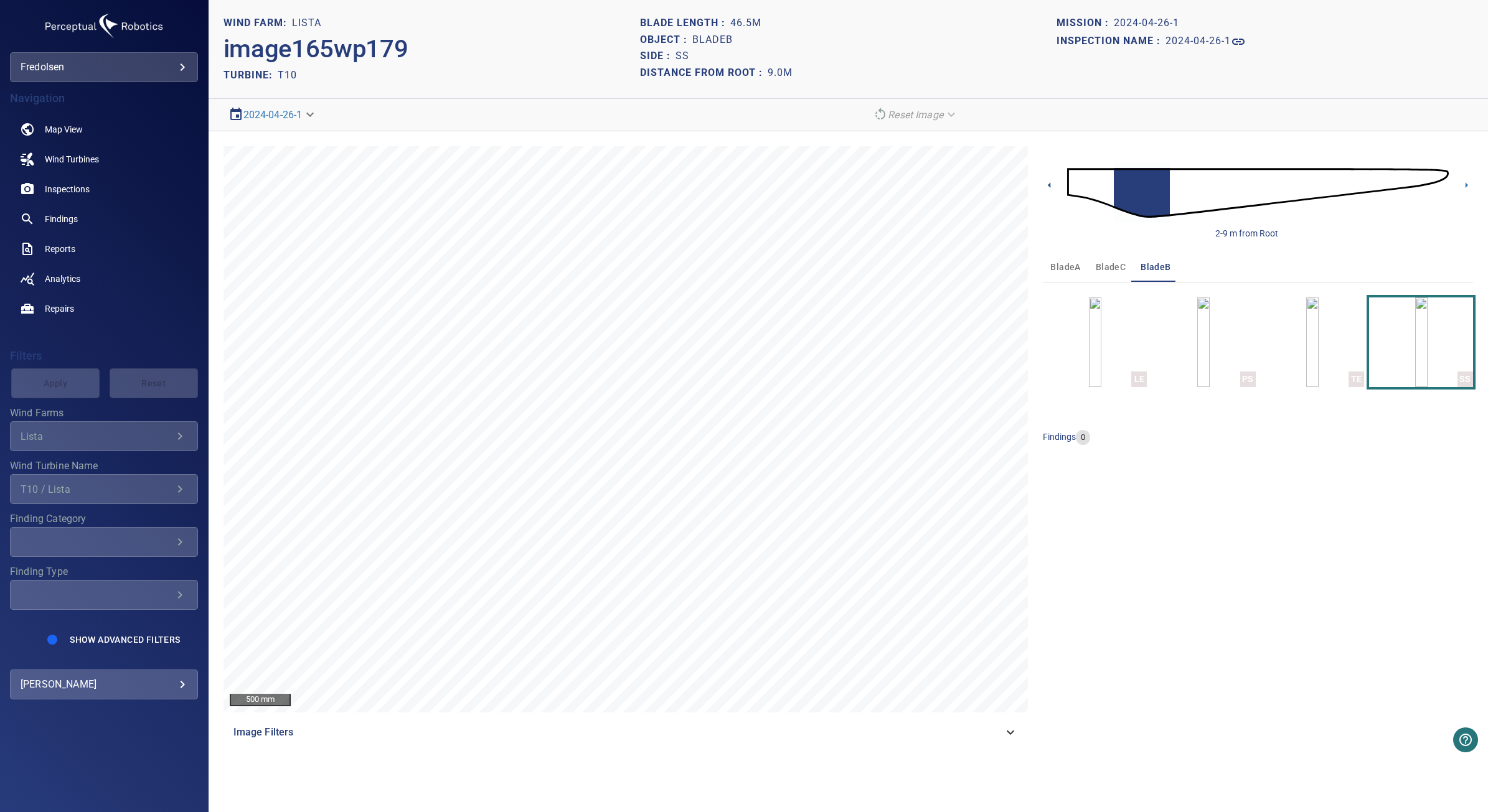
click at [1050, 181] on icon at bounding box center [1049, 185] width 13 height 13
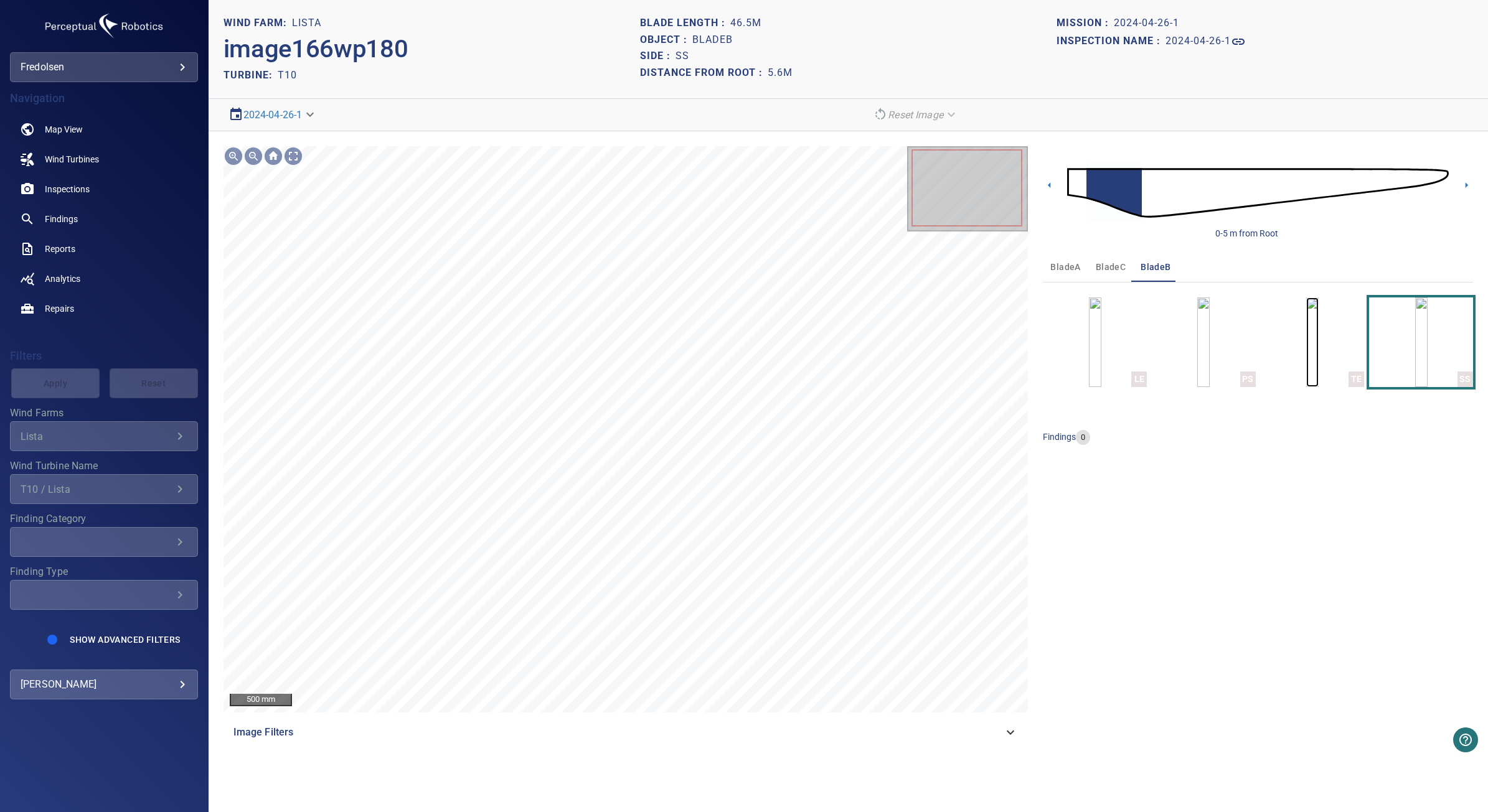
click at [1306, 333] on img "button" at bounding box center [1312, 342] width 12 height 90
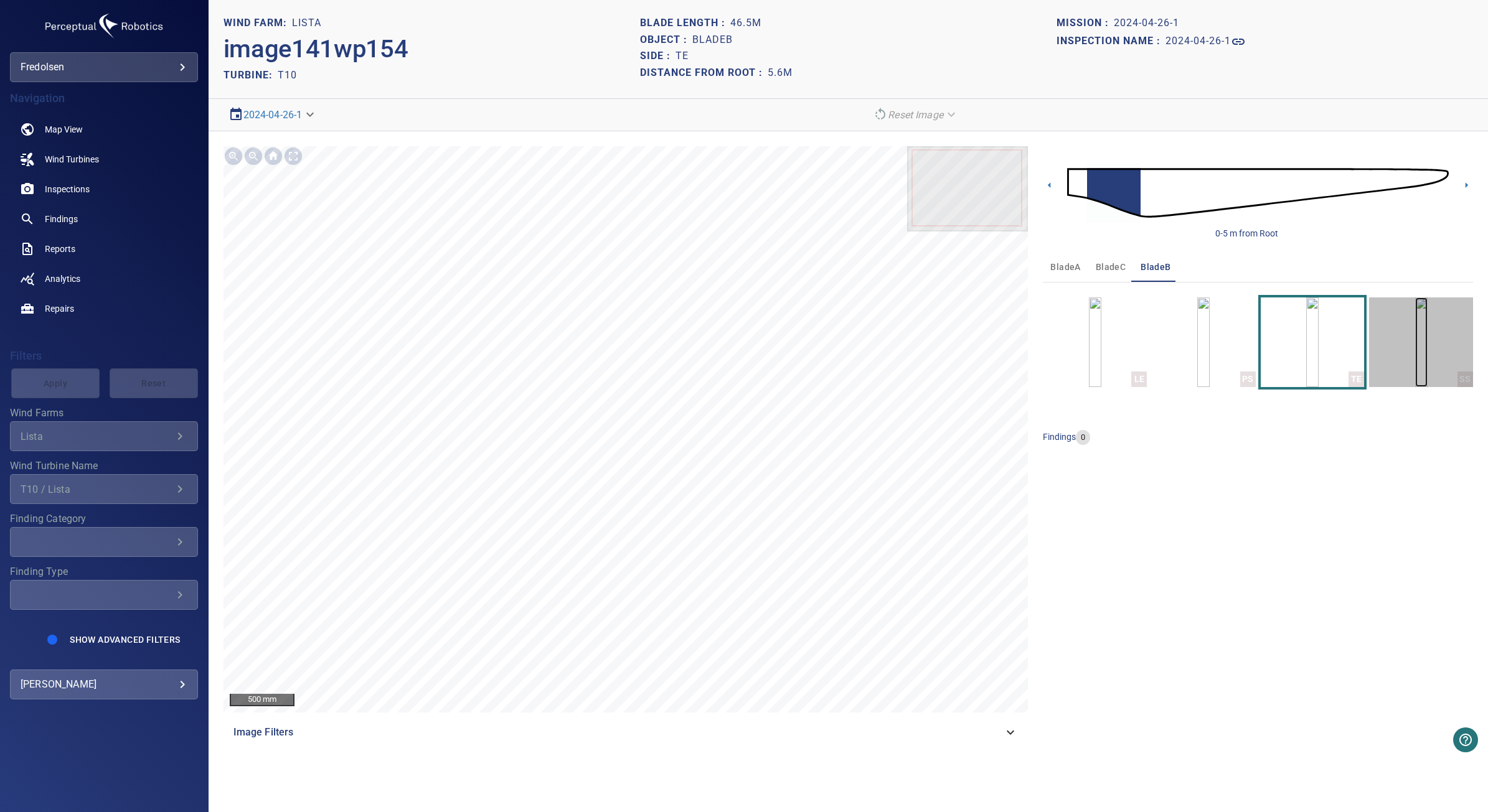
click at [1415, 339] on img "button" at bounding box center [1421, 342] width 12 height 90
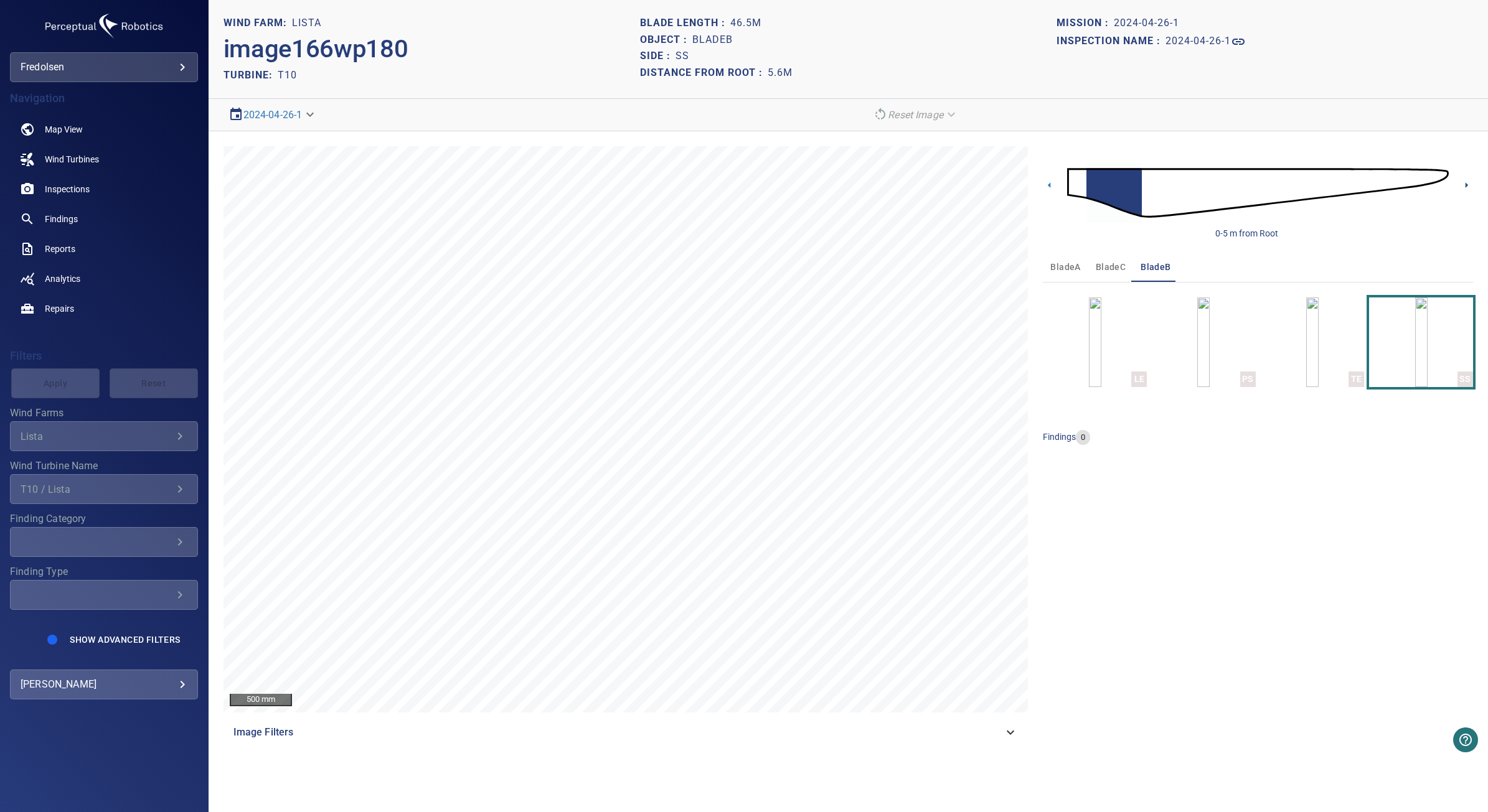
click at [1465, 182] on icon at bounding box center [1467, 185] width 13 height 13
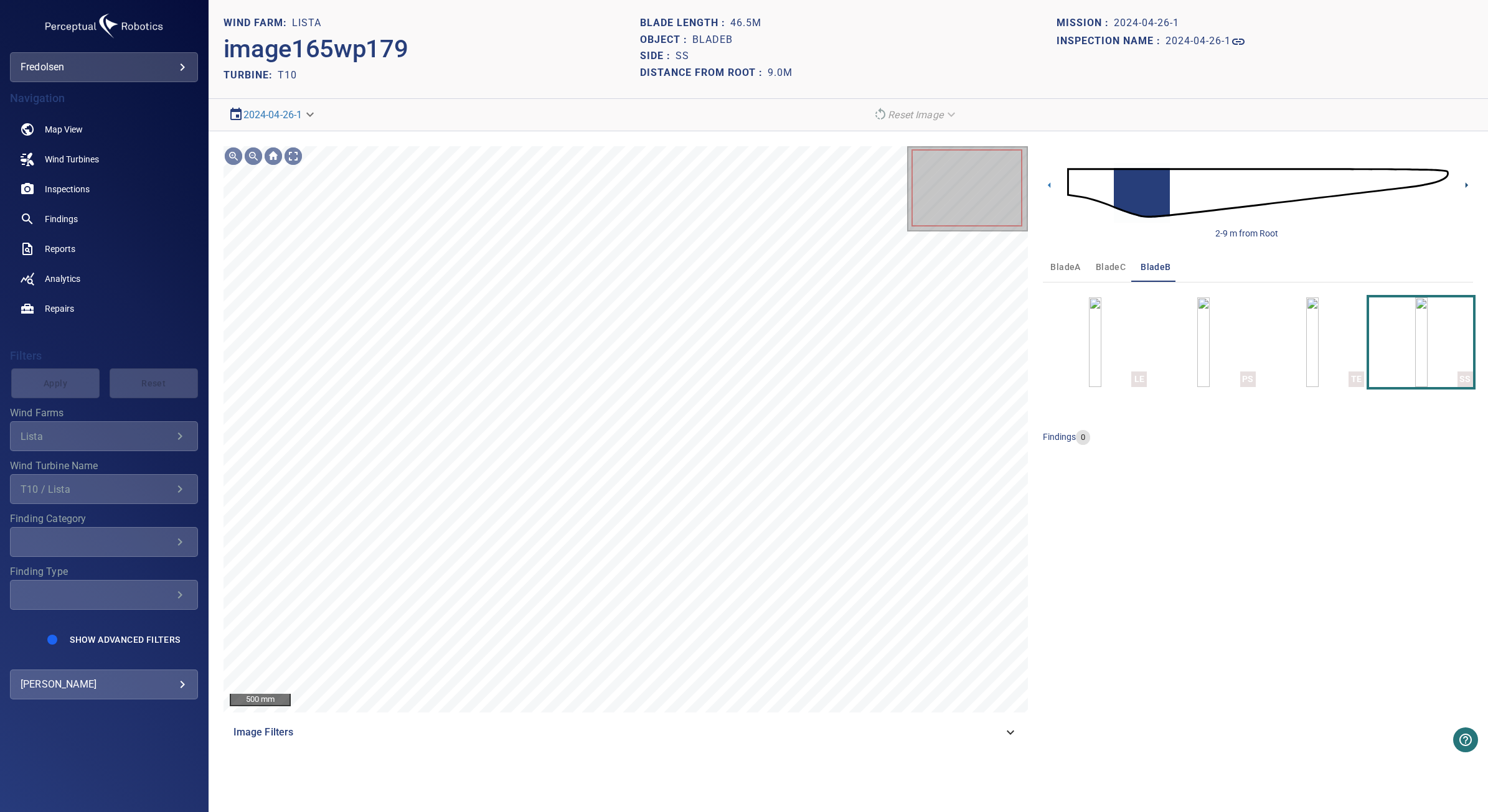
click at [1465, 182] on icon at bounding box center [1467, 185] width 13 height 13
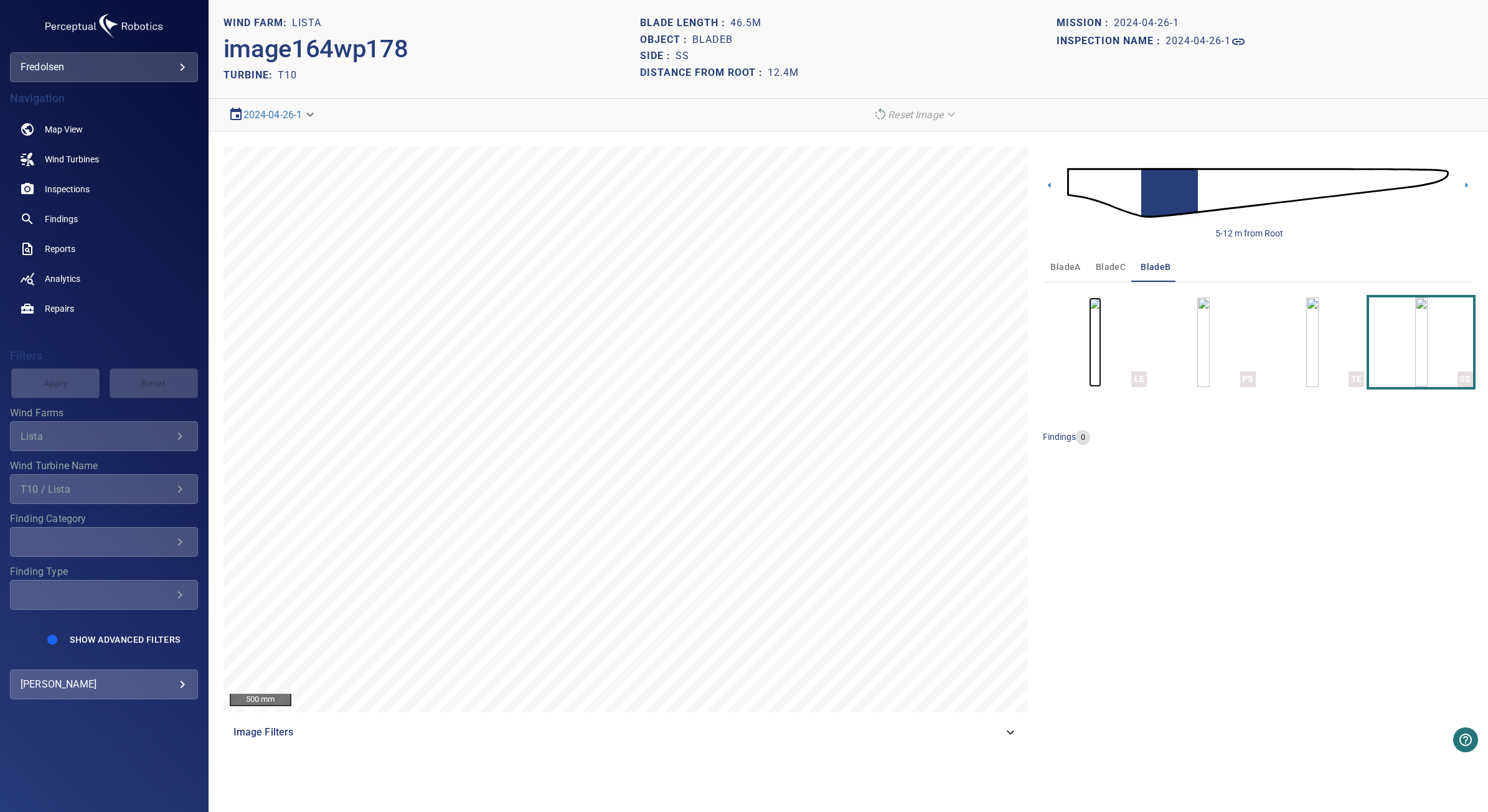
click at [1101, 362] on img "button" at bounding box center [1095, 342] width 12 height 90
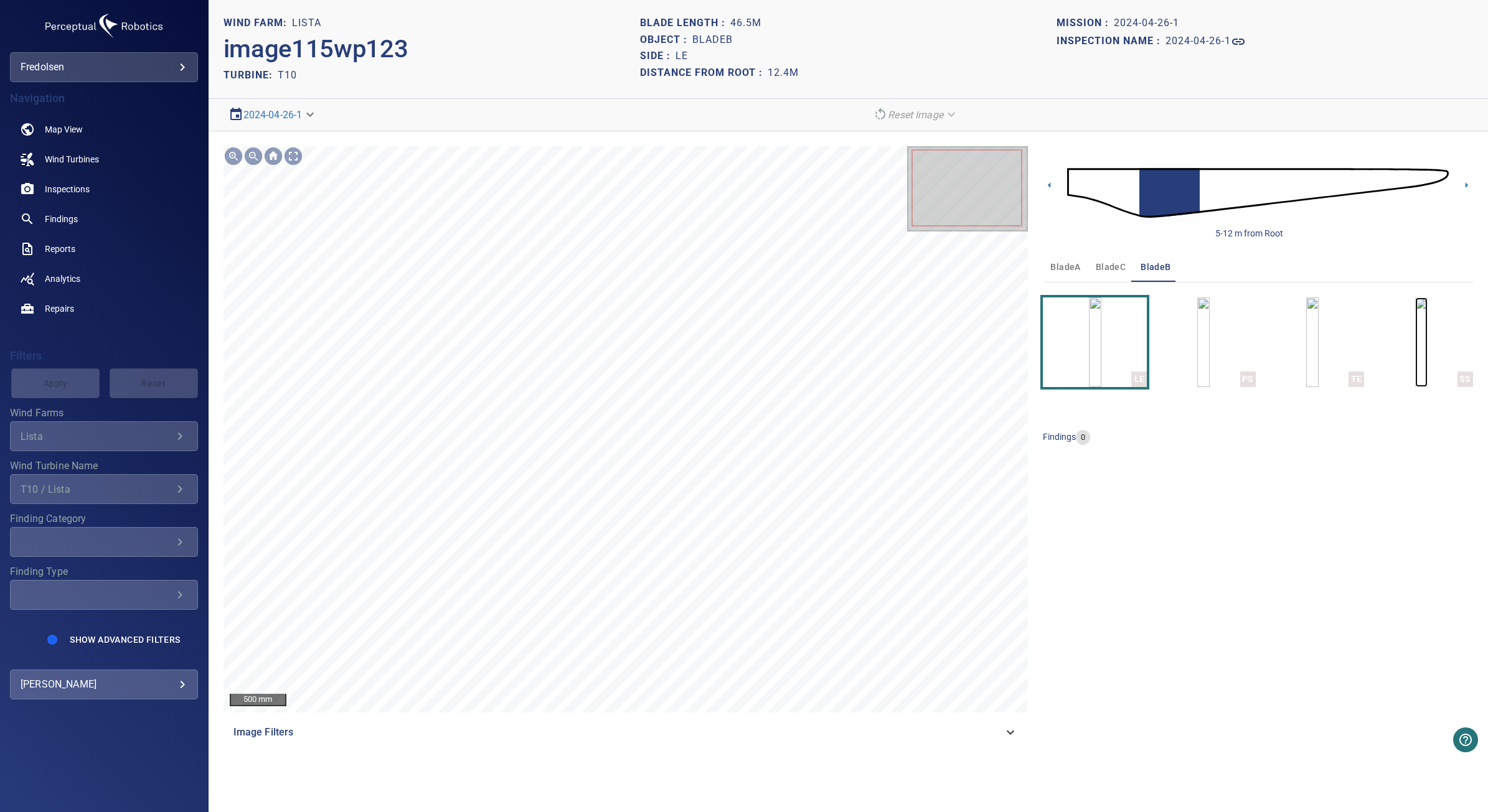
click at [1427, 349] on img "button" at bounding box center [1421, 342] width 12 height 90
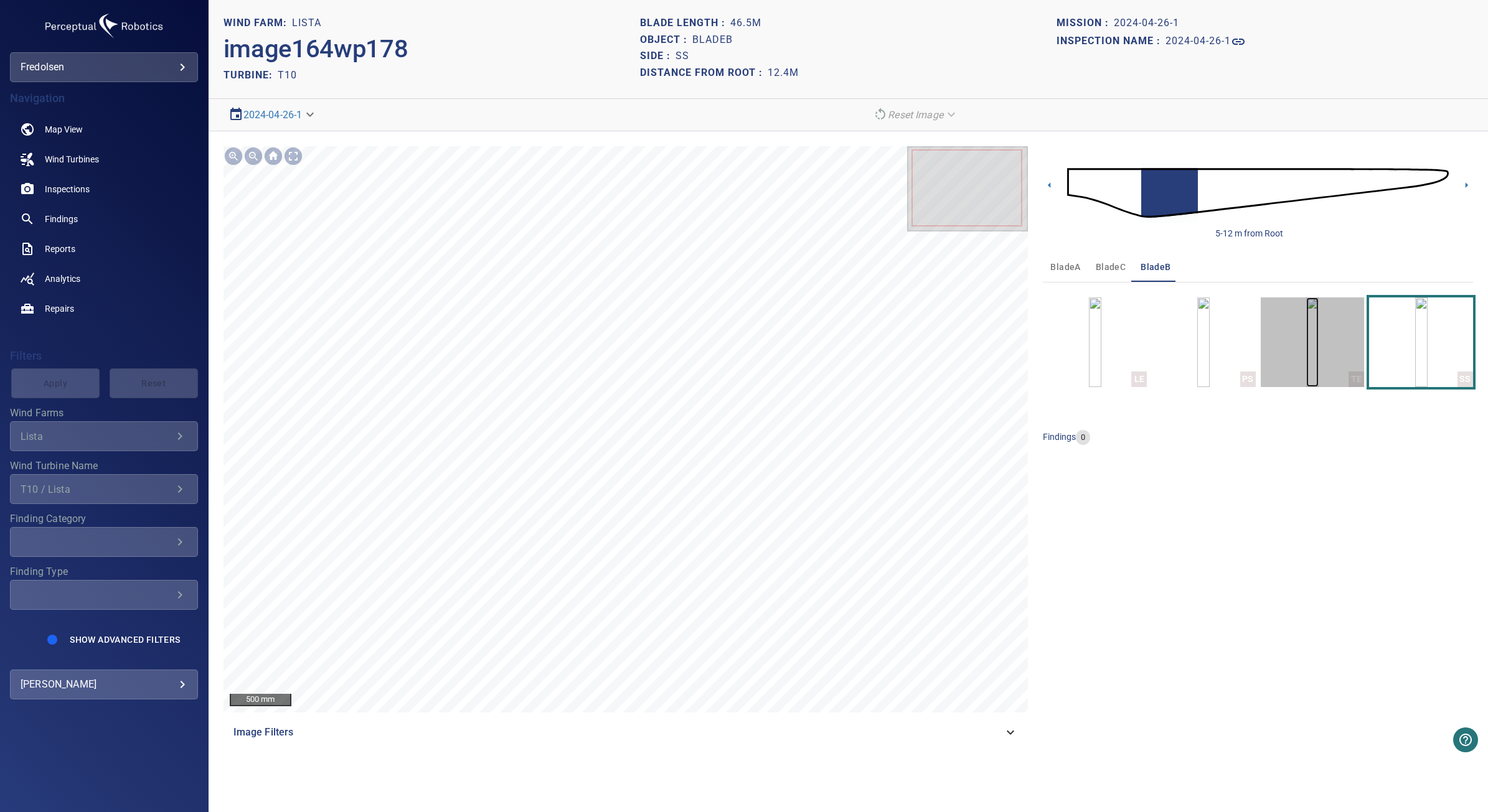
click at [1312, 364] on img "button" at bounding box center [1312, 342] width 12 height 90
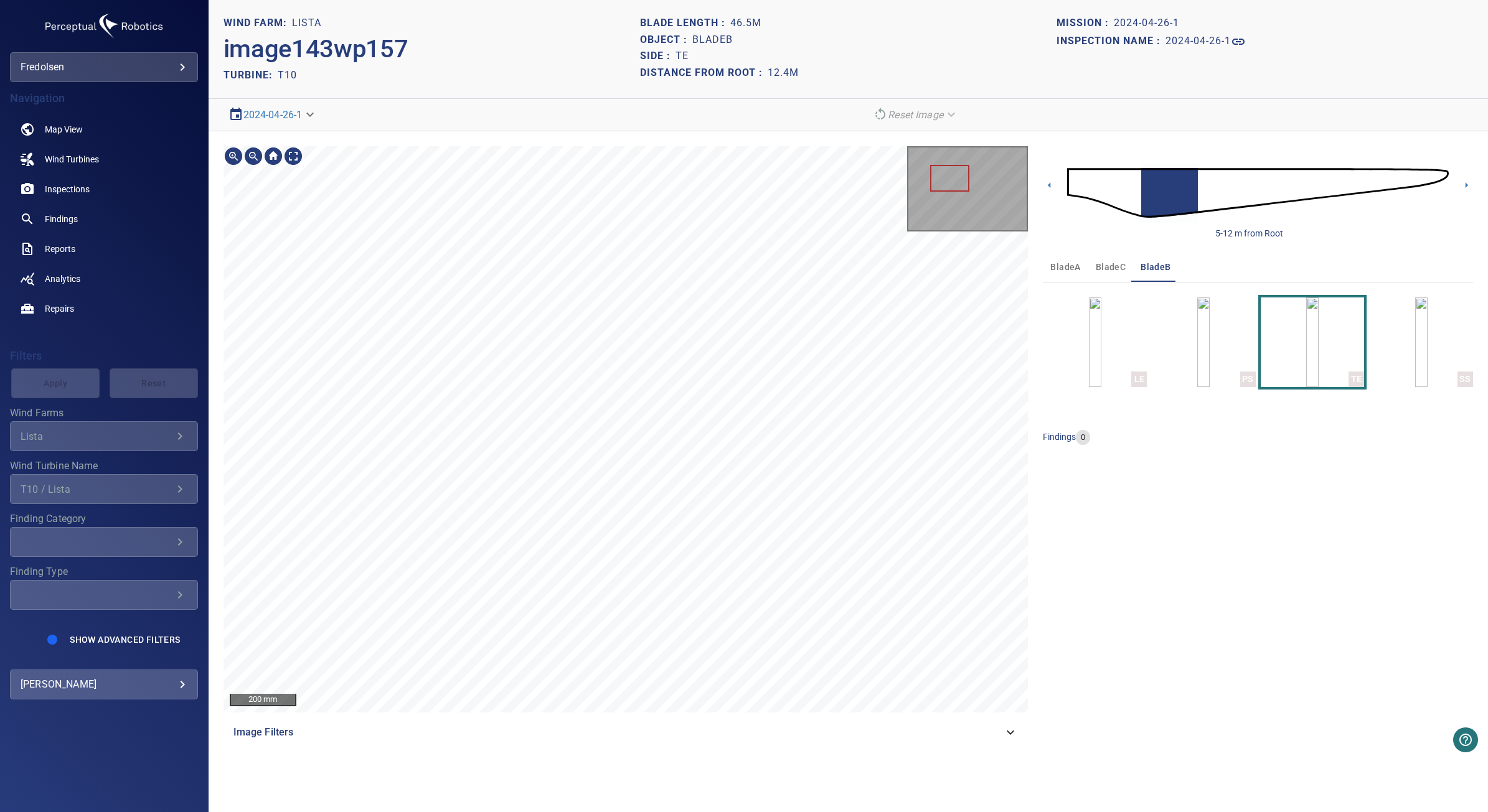
click at [131, 202] on main "**********" at bounding box center [744, 406] width 1488 height 812
click at [1203, 806] on section "**********" at bounding box center [848, 406] width 1279 height 812
click at [1050, 190] on icon at bounding box center [1049, 185] width 13 height 13
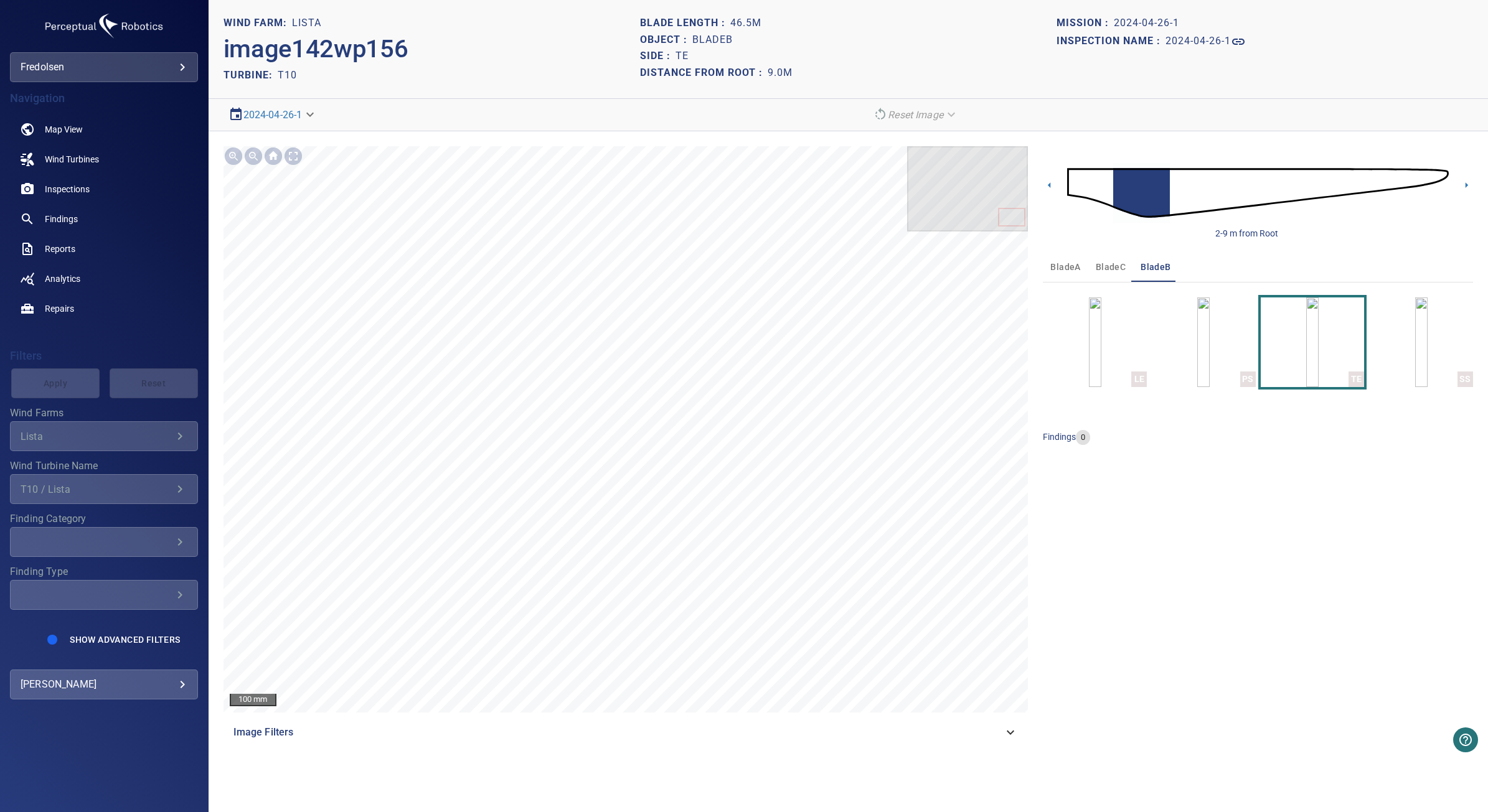
drag, startPoint x: 123, startPoint y: 481, endPoint x: 134, endPoint y: 484, distance: 11.4
click at [125, 482] on div "**********" at bounding box center [104, 488] width 188 height 30
click at [69, 214] on span "Findings" at bounding box center [61, 218] width 33 height 12
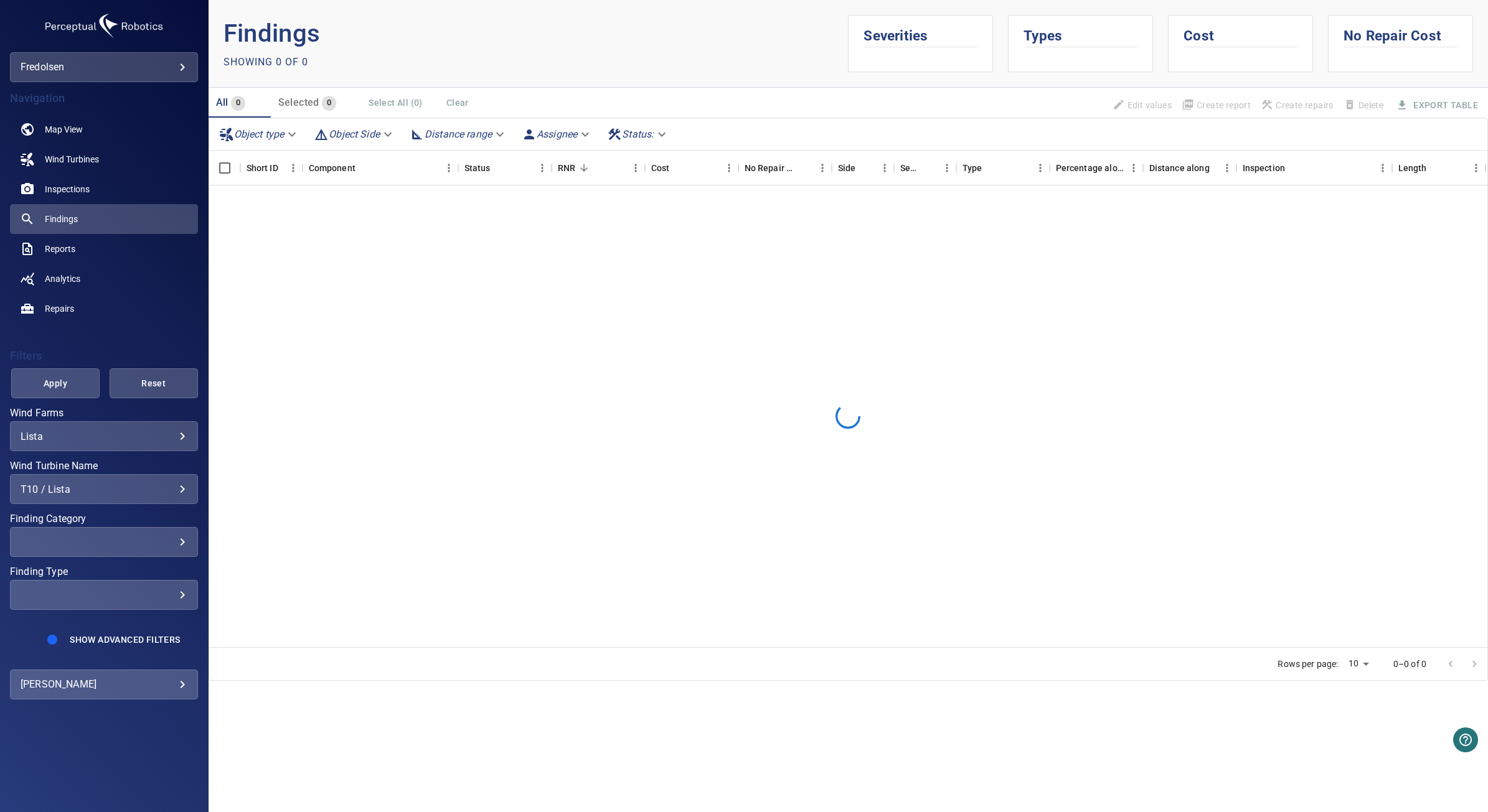
click at [165, 497] on div "**********" at bounding box center [104, 488] width 188 height 30
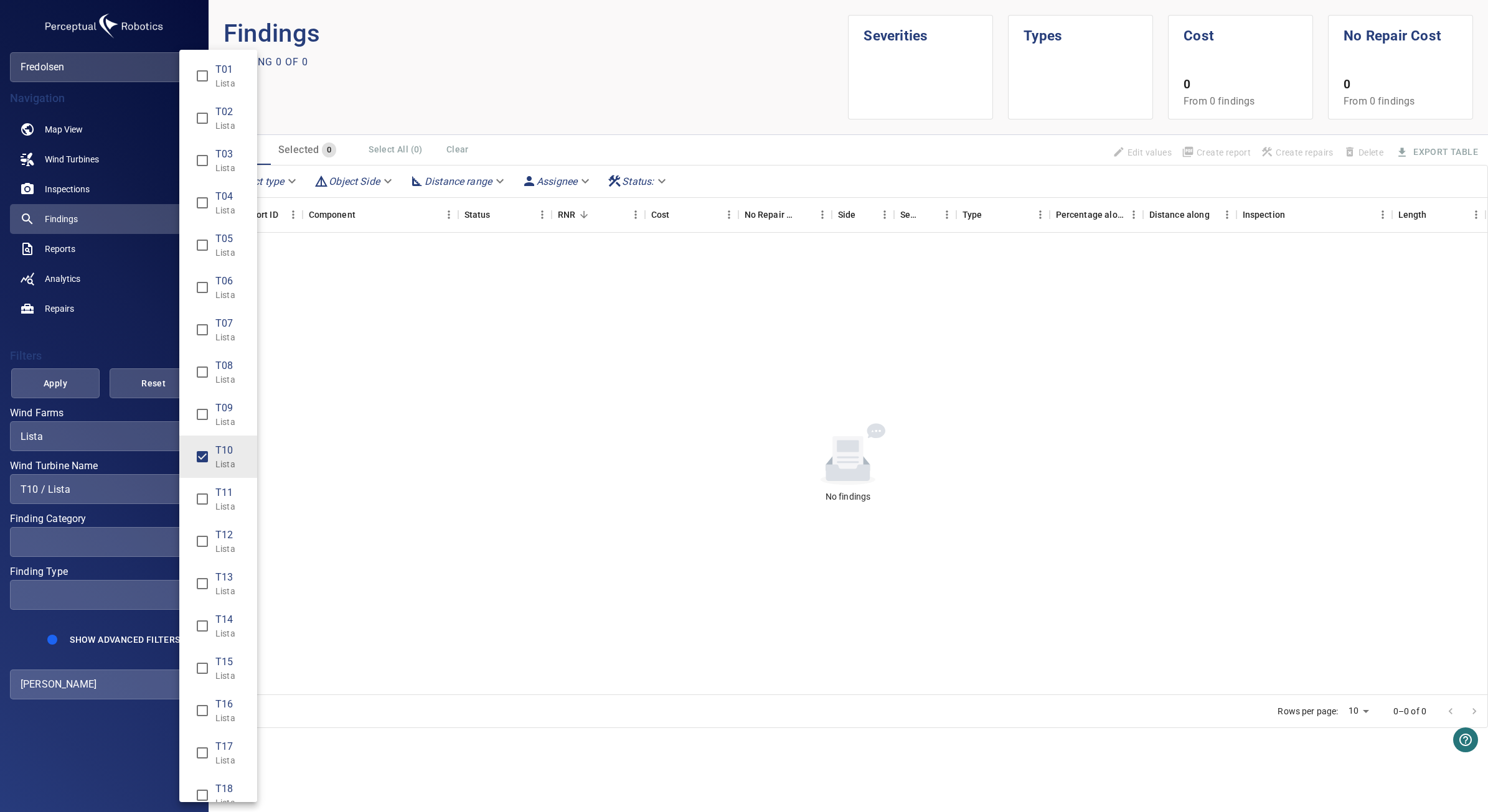
click at [231, 461] on p "Lista" at bounding box center [231, 463] width 32 height 12
click at [235, 708] on span "T27" at bounding box center [231, 703] width 32 height 15
type input "**********"
click at [64, 382] on div "Wind Turbine Name" at bounding box center [744, 406] width 1488 height 812
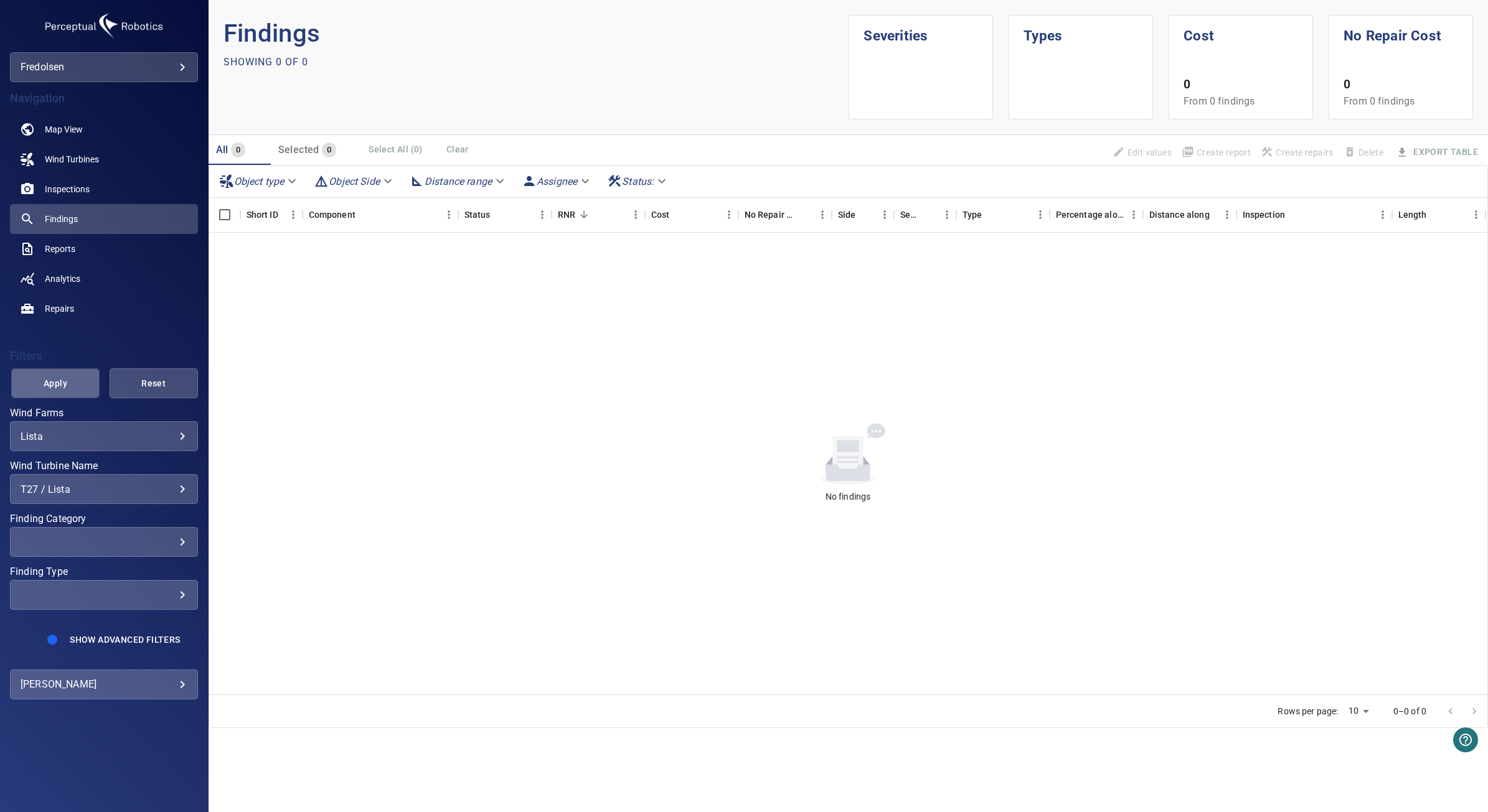
click at [66, 379] on span "Apply" at bounding box center [55, 383] width 57 height 15
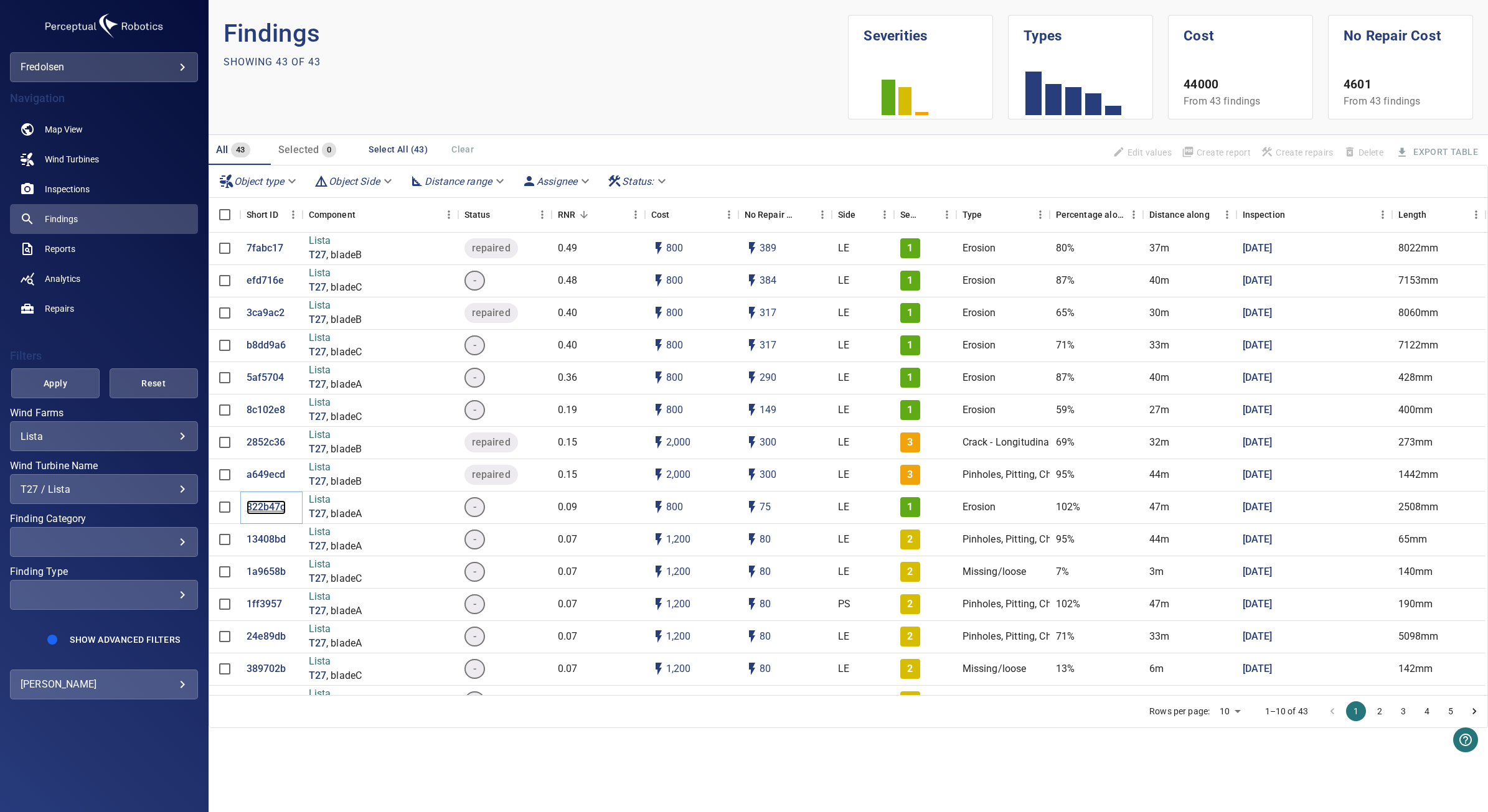
click at [265, 509] on p "822b47c" at bounding box center [266, 508] width 39 height 15
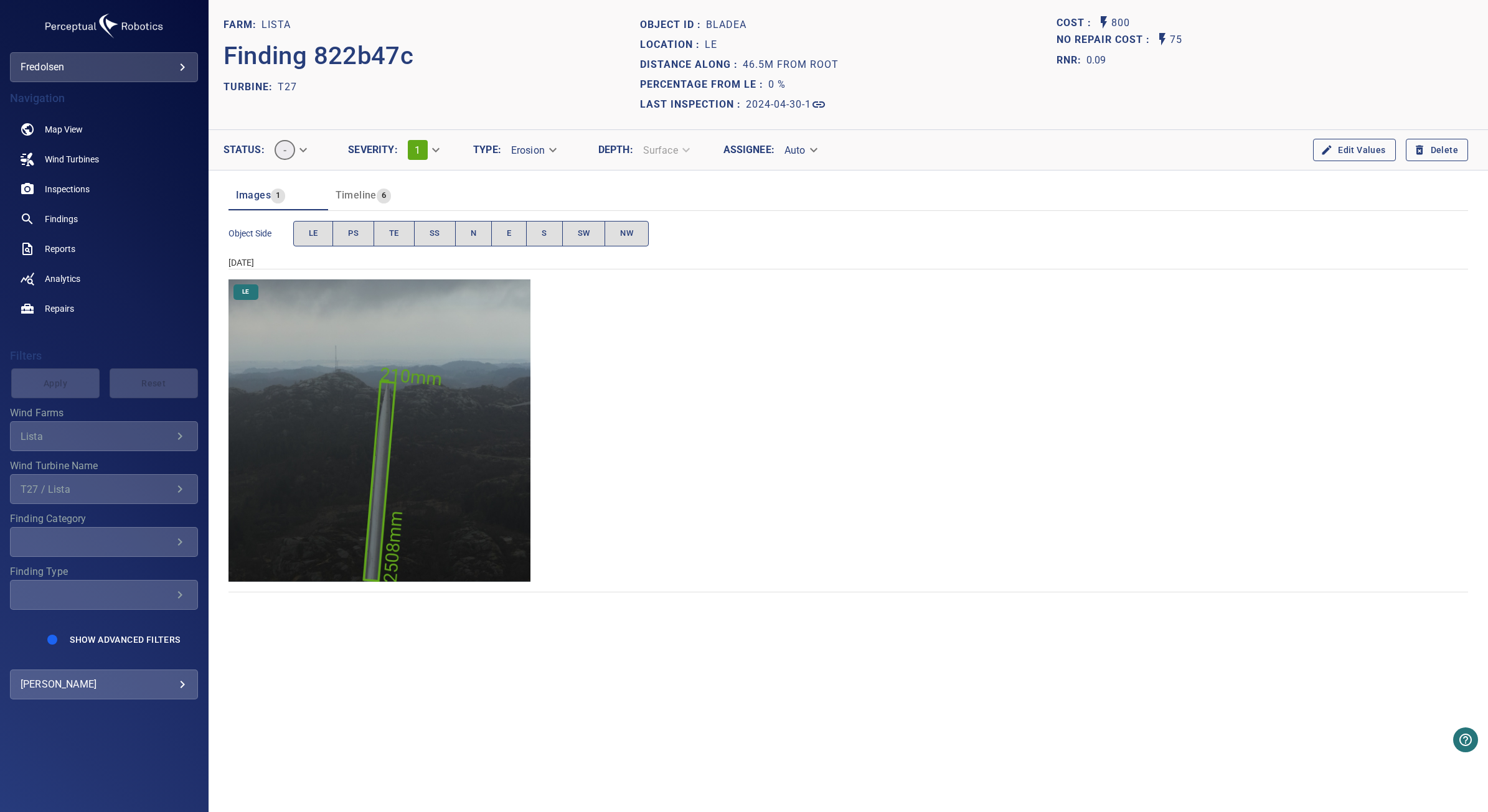
drag, startPoint x: 533, startPoint y: 438, endPoint x: 524, endPoint y: 440, distance: 9.2
click at [524, 440] on div "LE" at bounding box center [848, 431] width 1240 height 302
drag, startPoint x: 524, startPoint y: 440, endPoint x: 511, endPoint y: 450, distance: 16.4
click at [511, 450] on img "Lista/T27/2024-04-30-1/2024-04-30-1/image13wp15.jpg" at bounding box center [379, 431] width 303 height 302
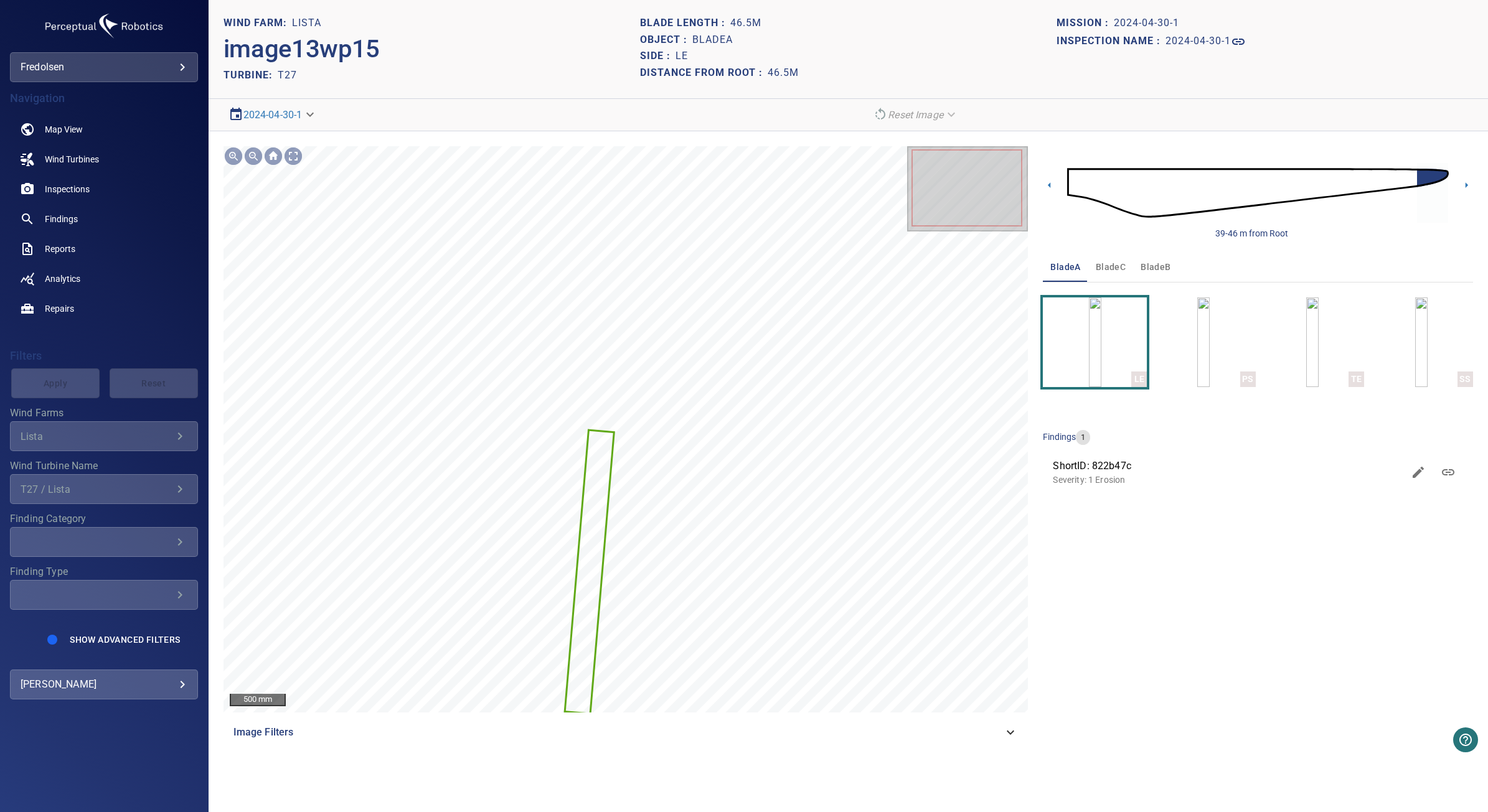
click at [1090, 192] on img at bounding box center [1258, 193] width 382 height 92
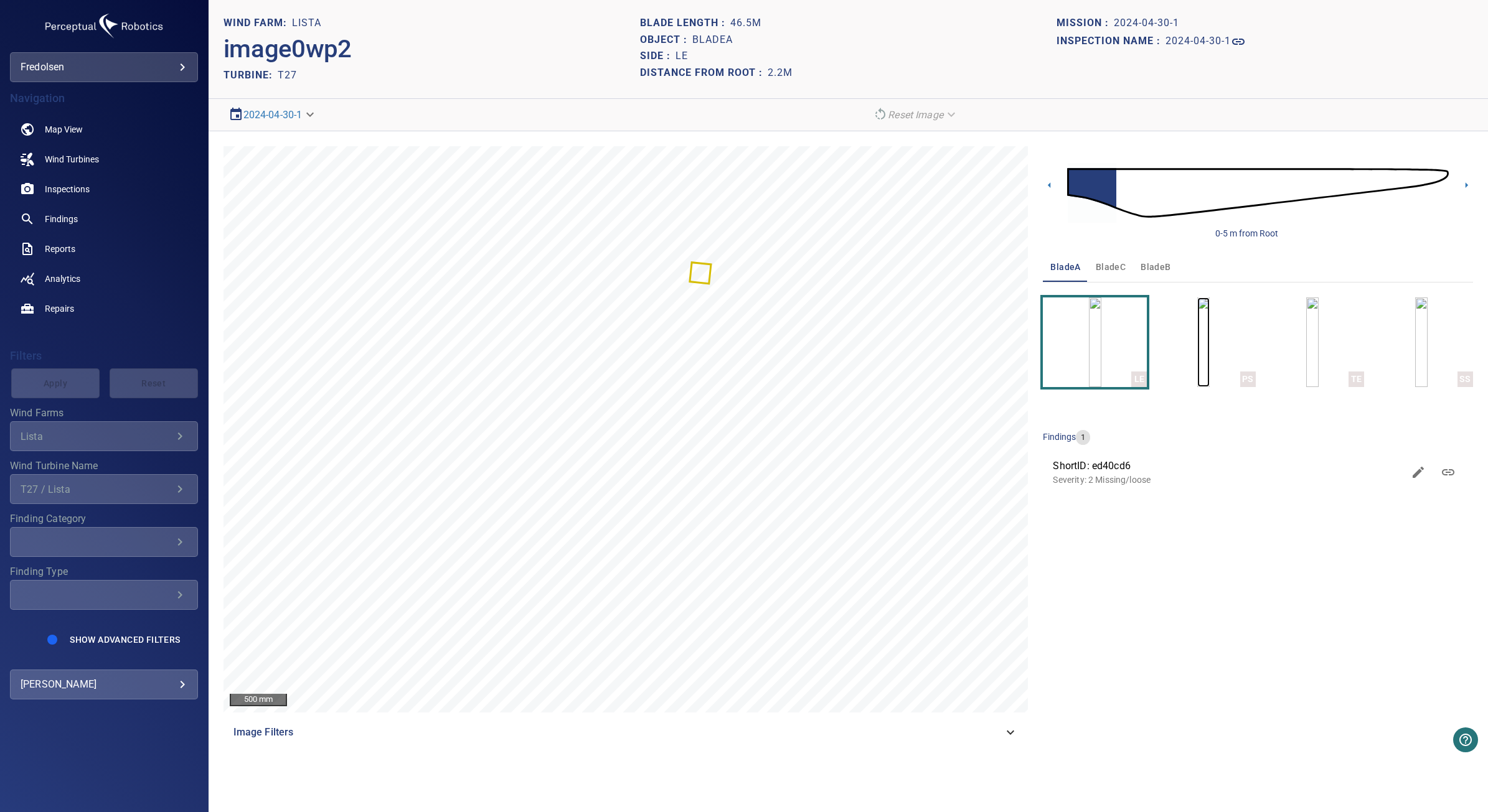
click at [1198, 363] on img "button" at bounding box center [1203, 342] width 12 height 90
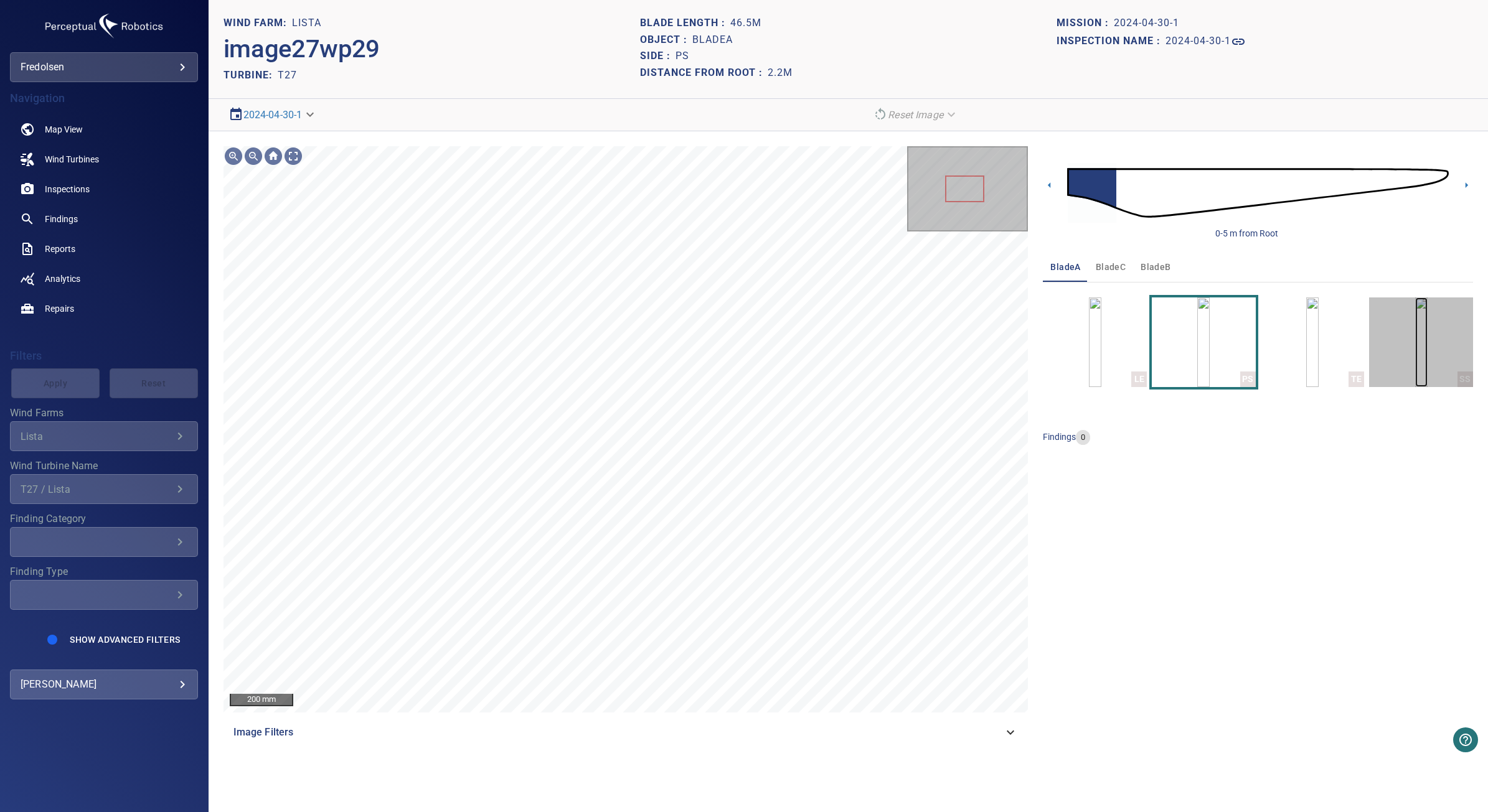
click at [1415, 357] on img "button" at bounding box center [1421, 342] width 12 height 90
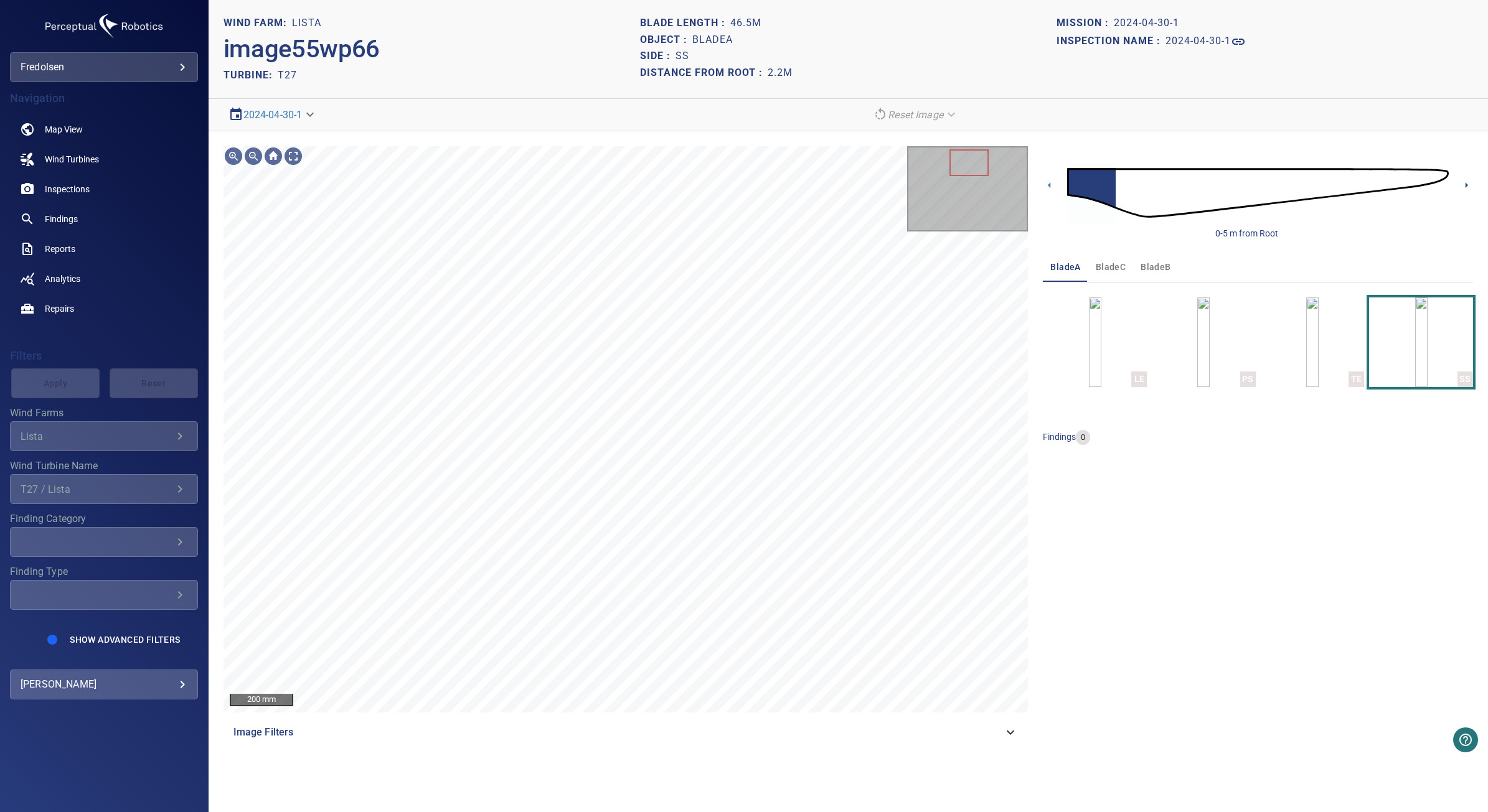
click at [1462, 180] on icon at bounding box center [1467, 185] width 13 height 13
click at [1198, 340] on img "button" at bounding box center [1203, 342] width 12 height 90
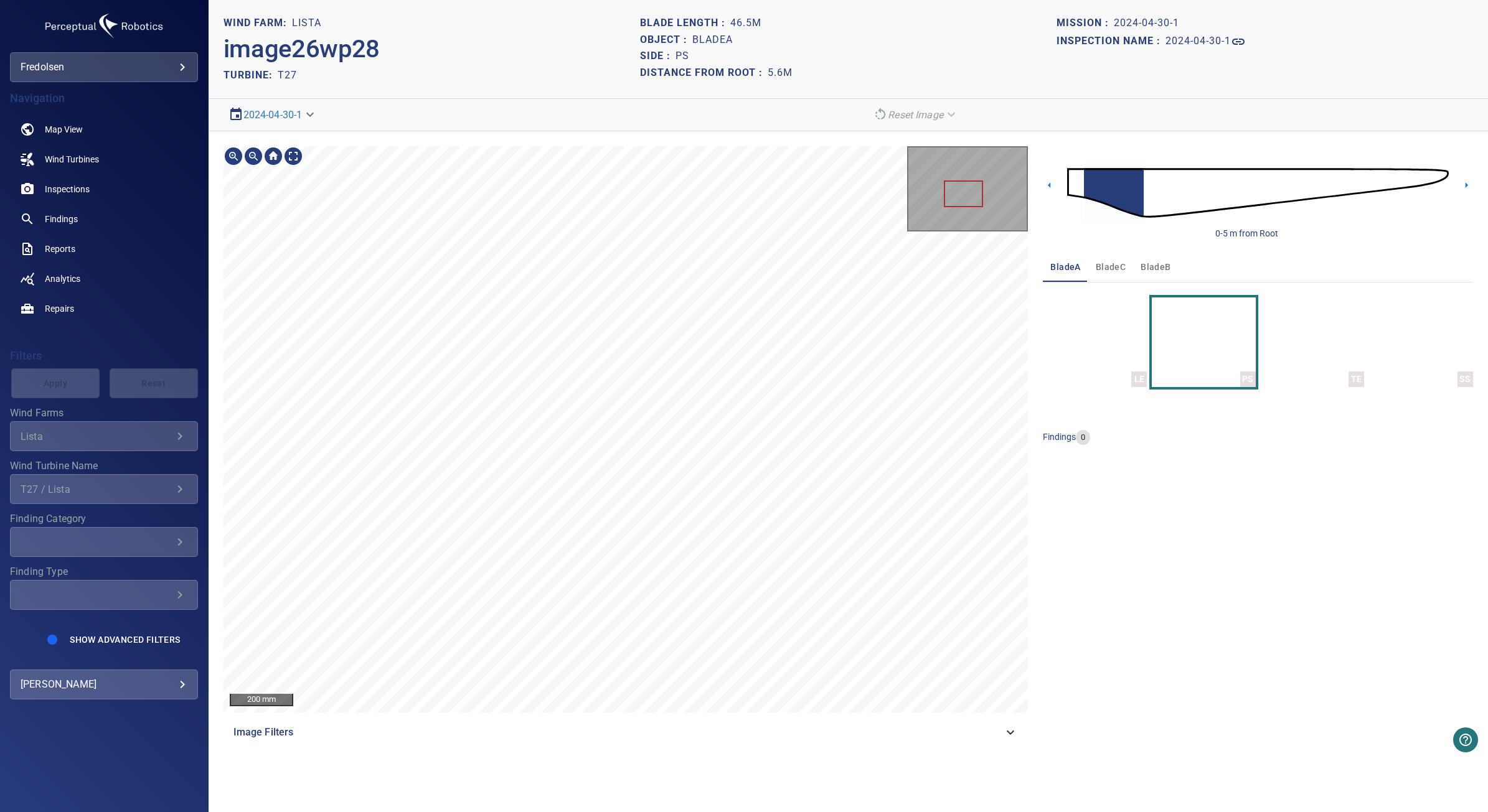
click at [599, 811] on html "**********" at bounding box center [744, 406] width 1488 height 812
